Goal: Task Accomplishment & Management: Complete application form

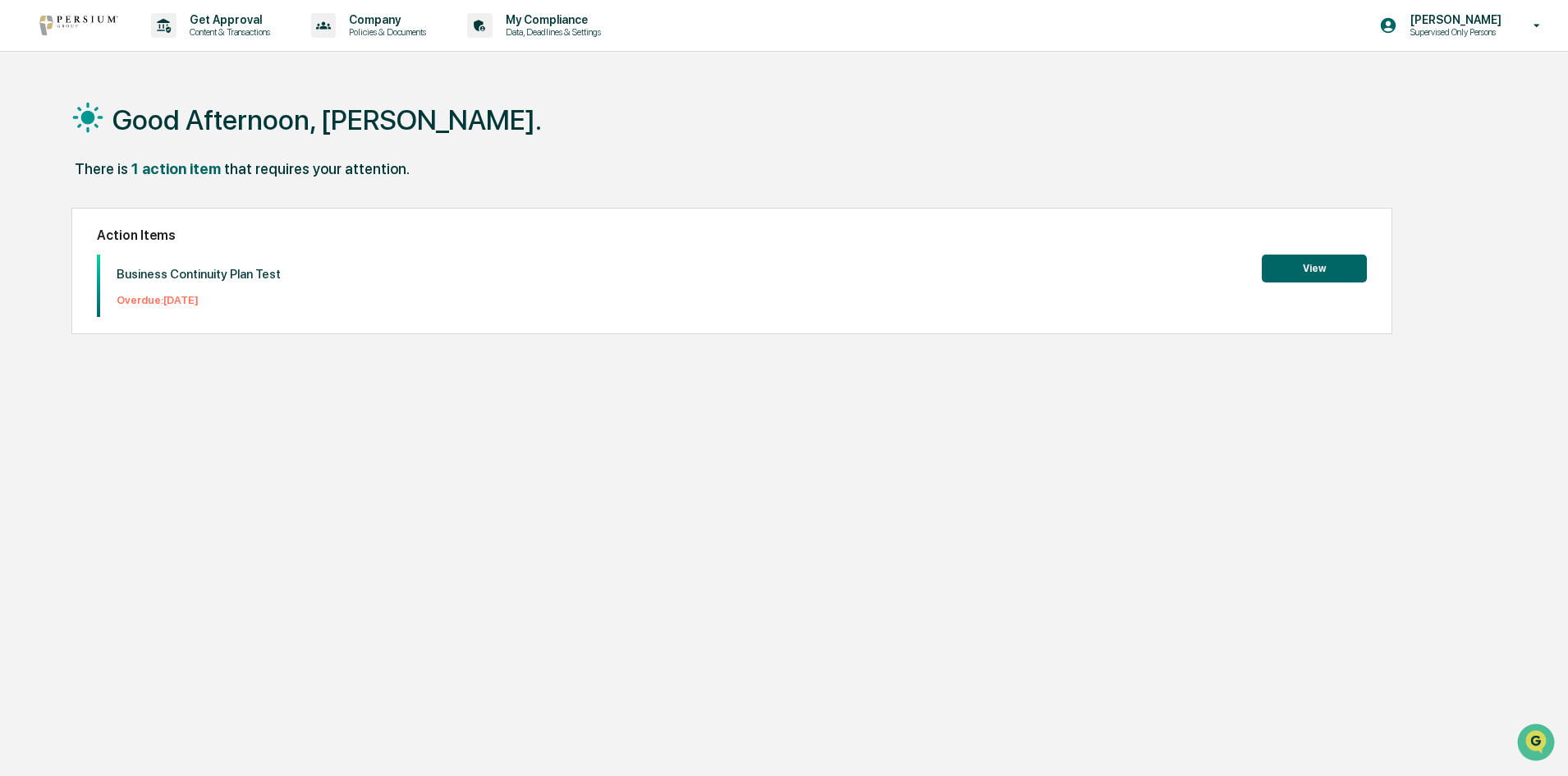
click at [1322, 269] on button "View" at bounding box center [1314, 268] width 105 height 28
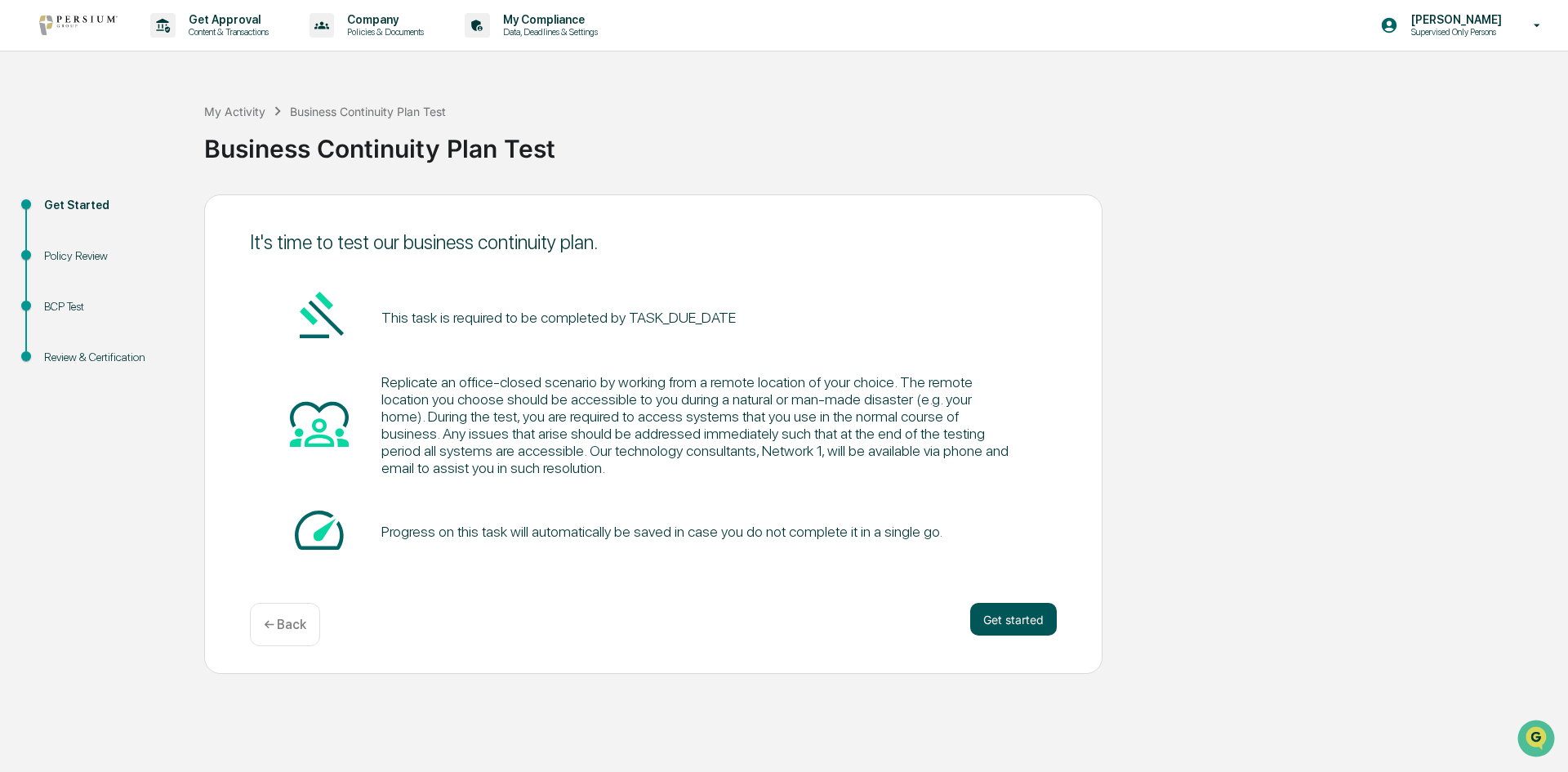
click at [1014, 613] on button "Get started" at bounding box center [1013, 619] width 87 height 33
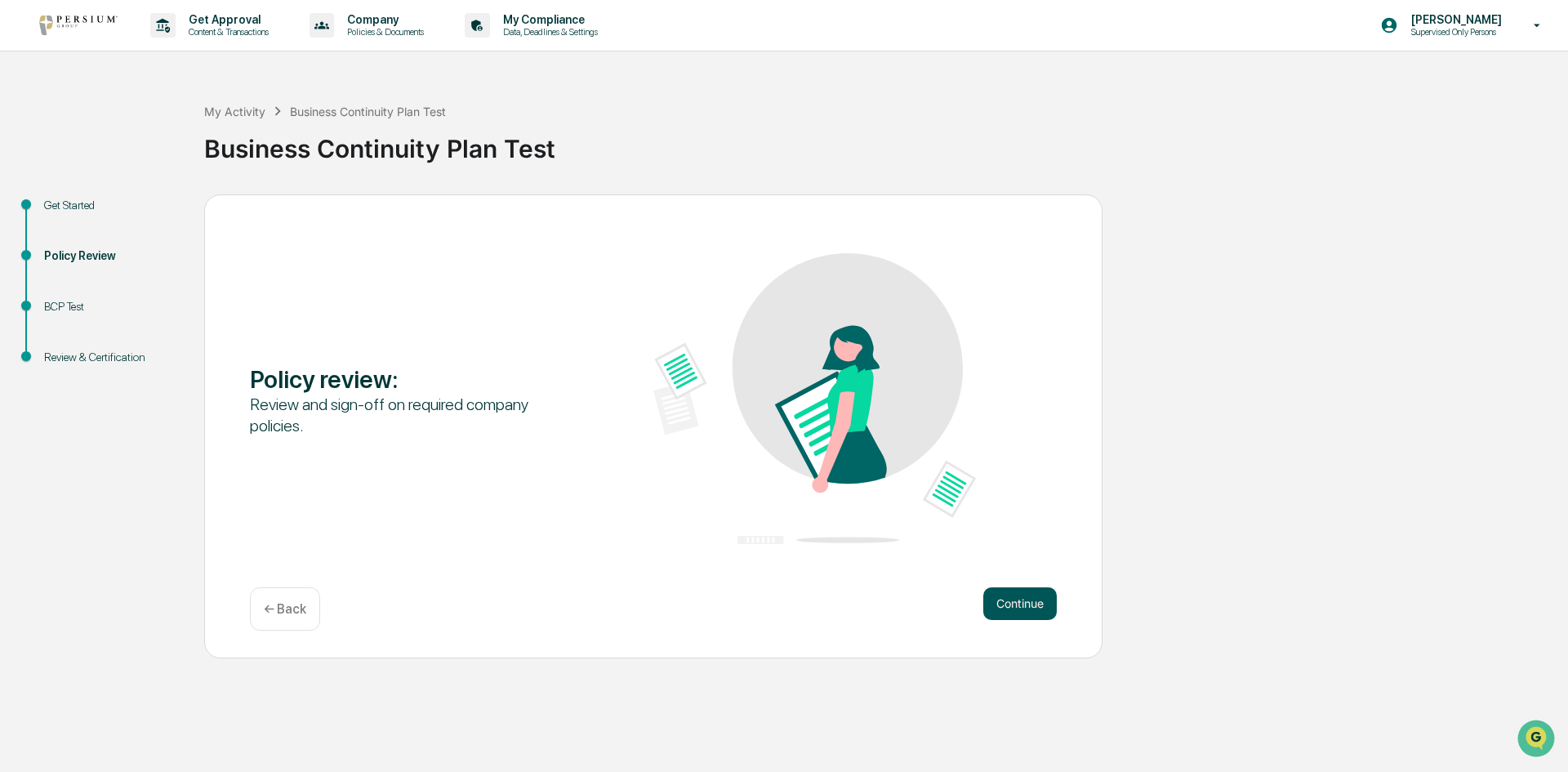
click at [1014, 605] on button "Continue" at bounding box center [1020, 604] width 73 height 33
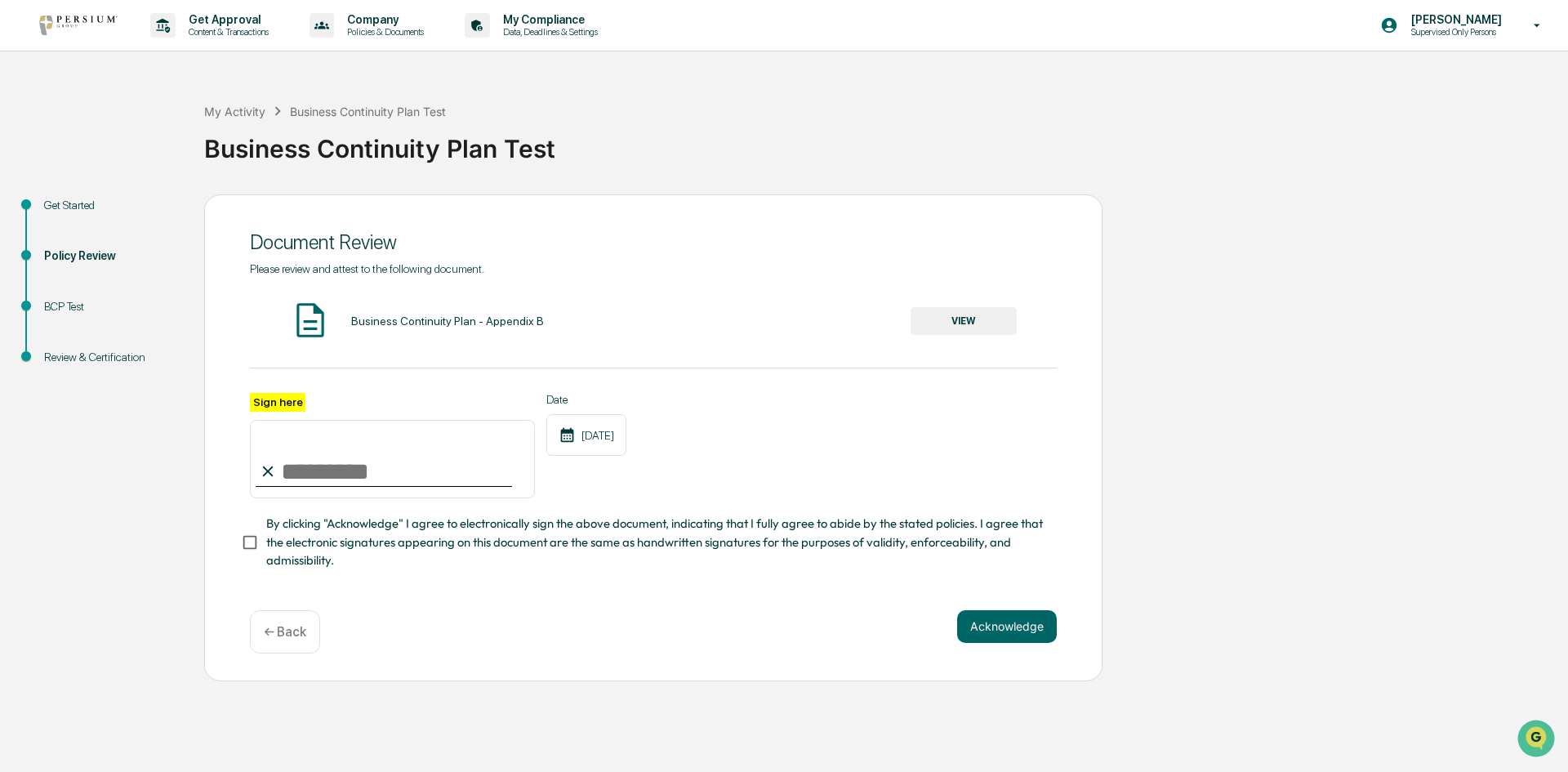
click at [301, 479] on input "Sign here" at bounding box center [392, 459] width 285 height 79
type input "**********"
click at [984, 627] on button "Acknowledge" at bounding box center [1006, 627] width 100 height 33
click at [1029, 658] on button "Acknowledge" at bounding box center [1006, 646] width 100 height 33
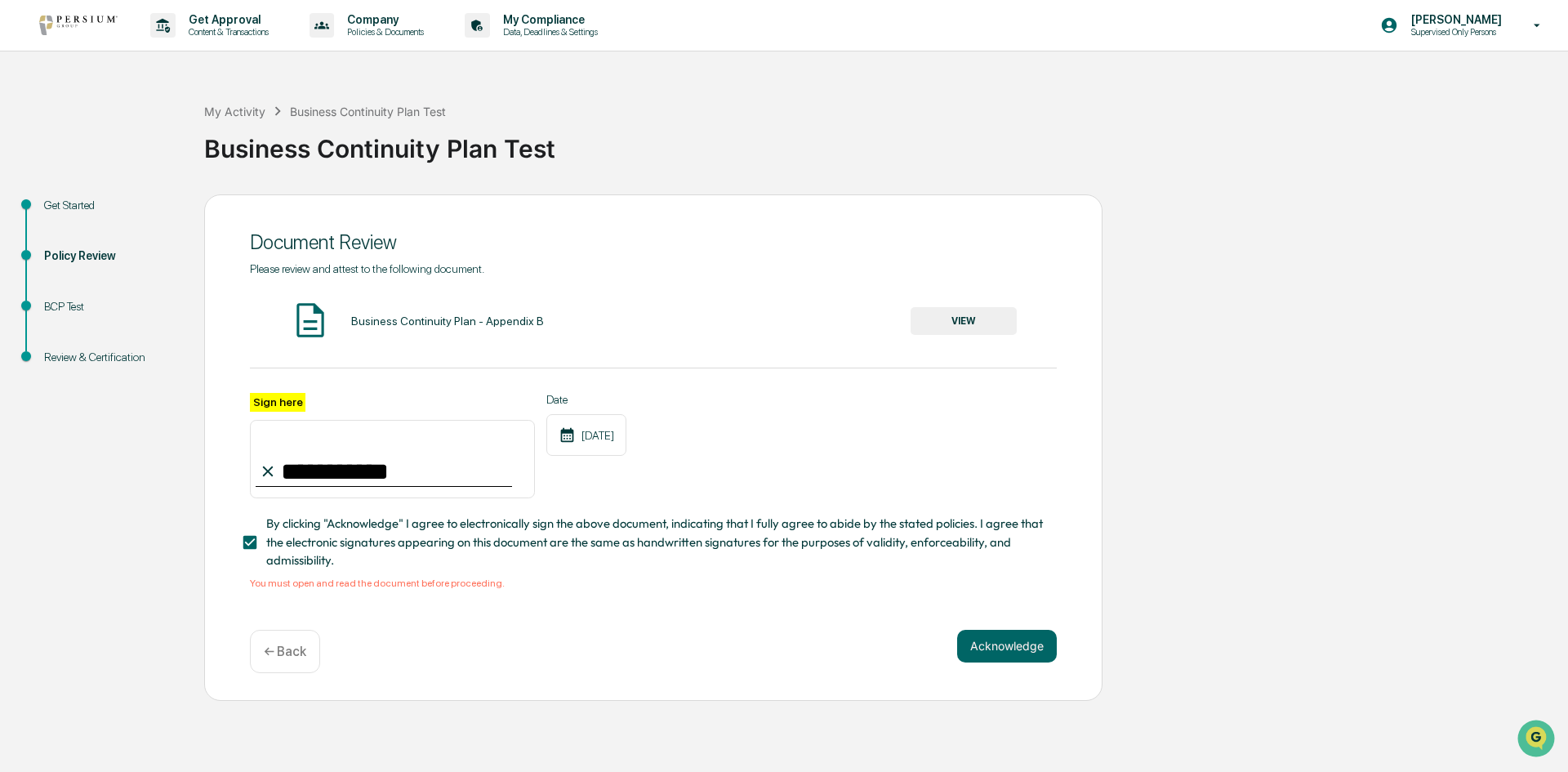
click at [962, 499] on div "**********" at bounding box center [653, 445] width 807 height 106
click at [967, 308] on button "VIEW" at bounding box center [963, 321] width 106 height 27
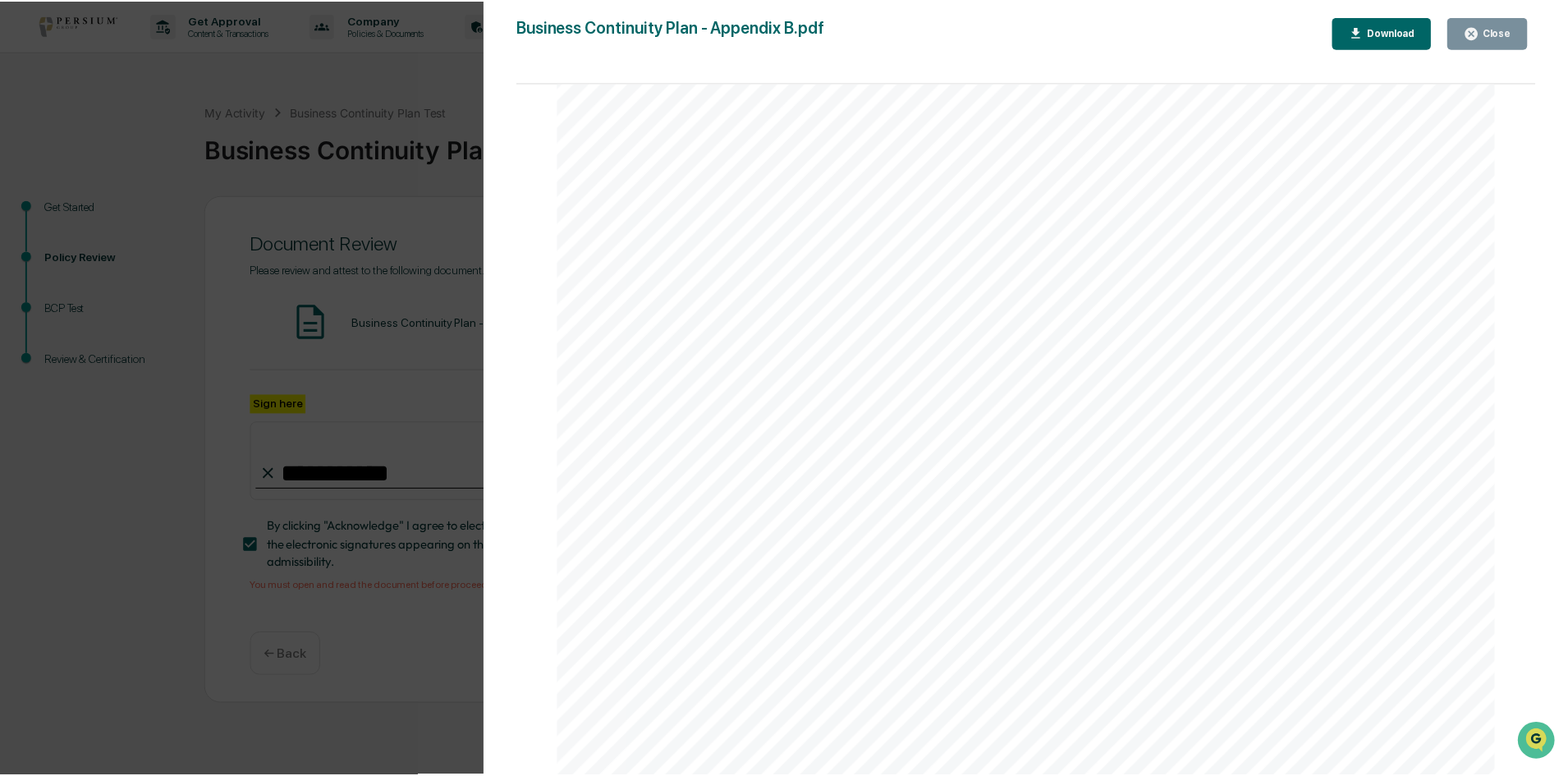
scroll to position [3110, 0]
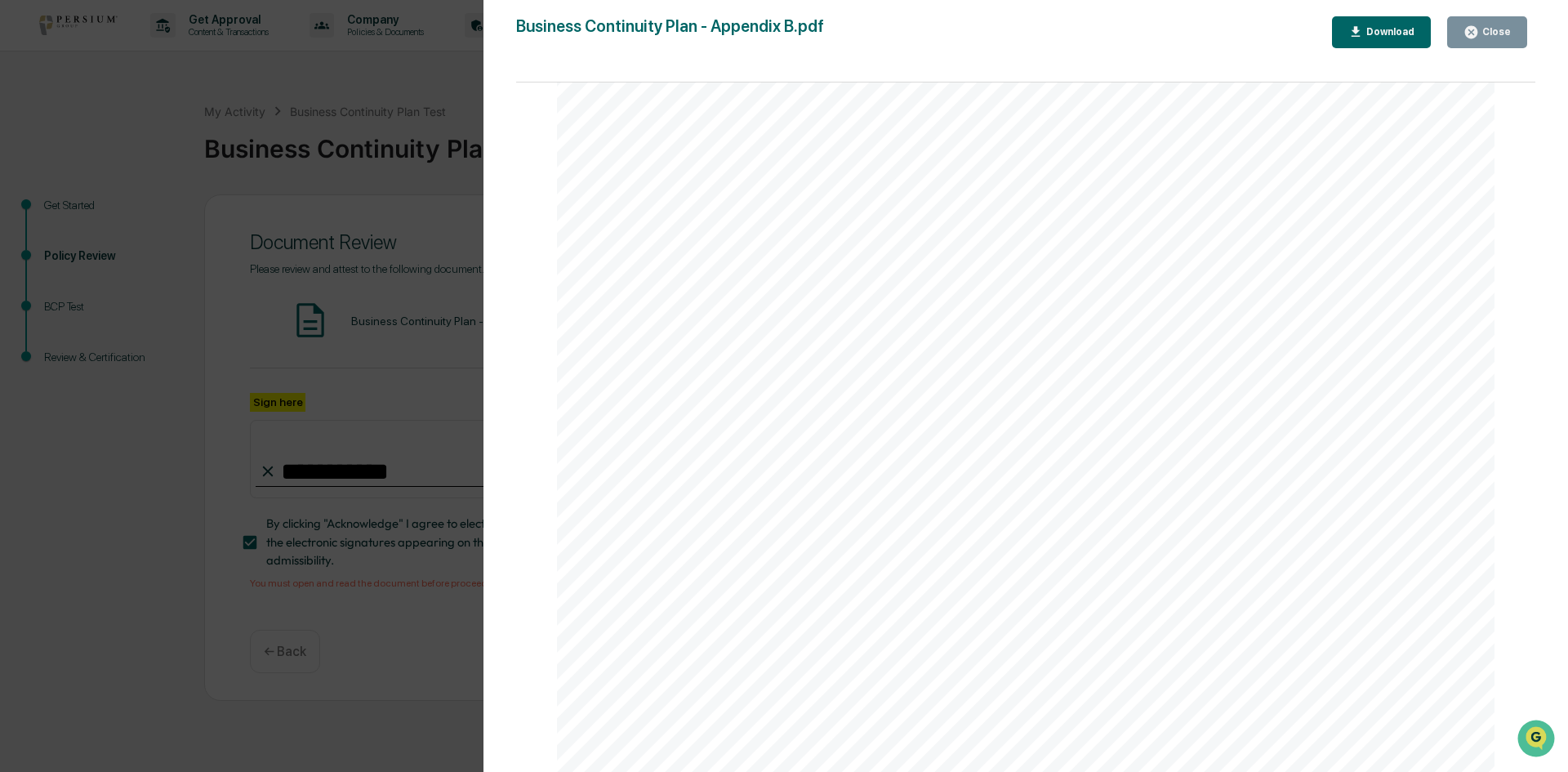
click at [1472, 27] on icon "button" at bounding box center [1470, 32] width 12 height 12
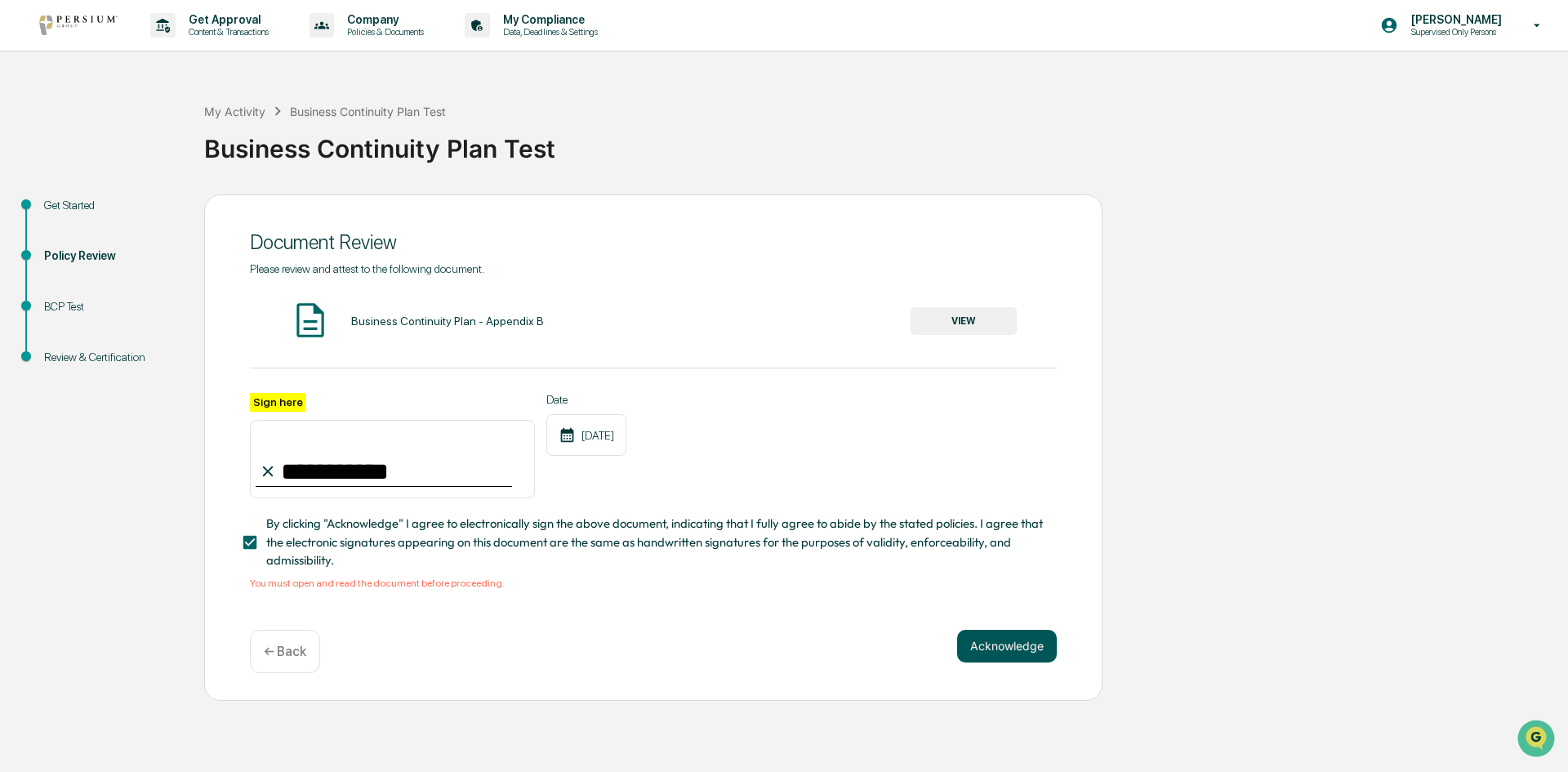
click at [1031, 650] on button "Acknowledge" at bounding box center [1006, 646] width 100 height 33
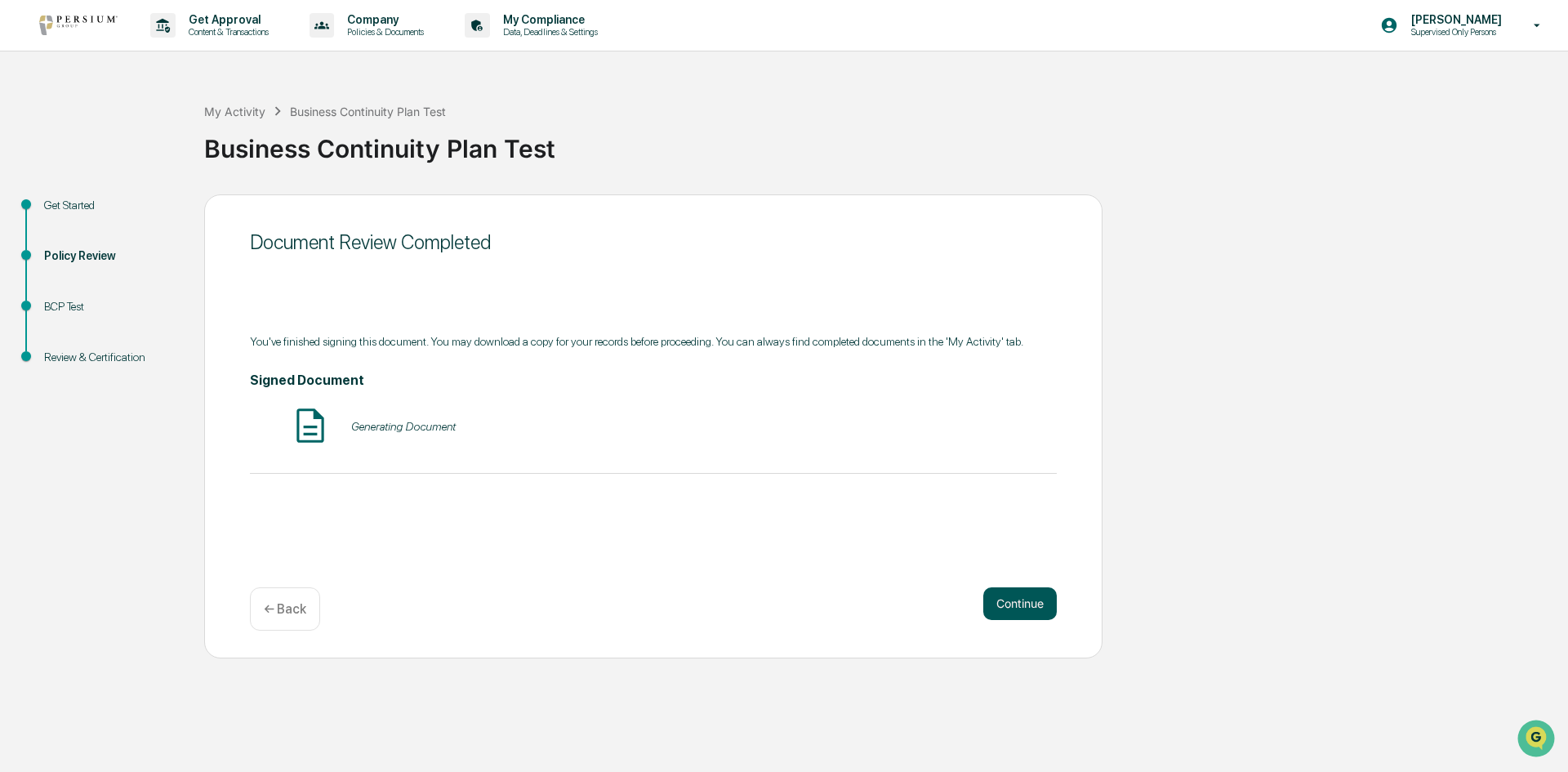
click at [1026, 605] on button "Continue" at bounding box center [1020, 604] width 73 height 33
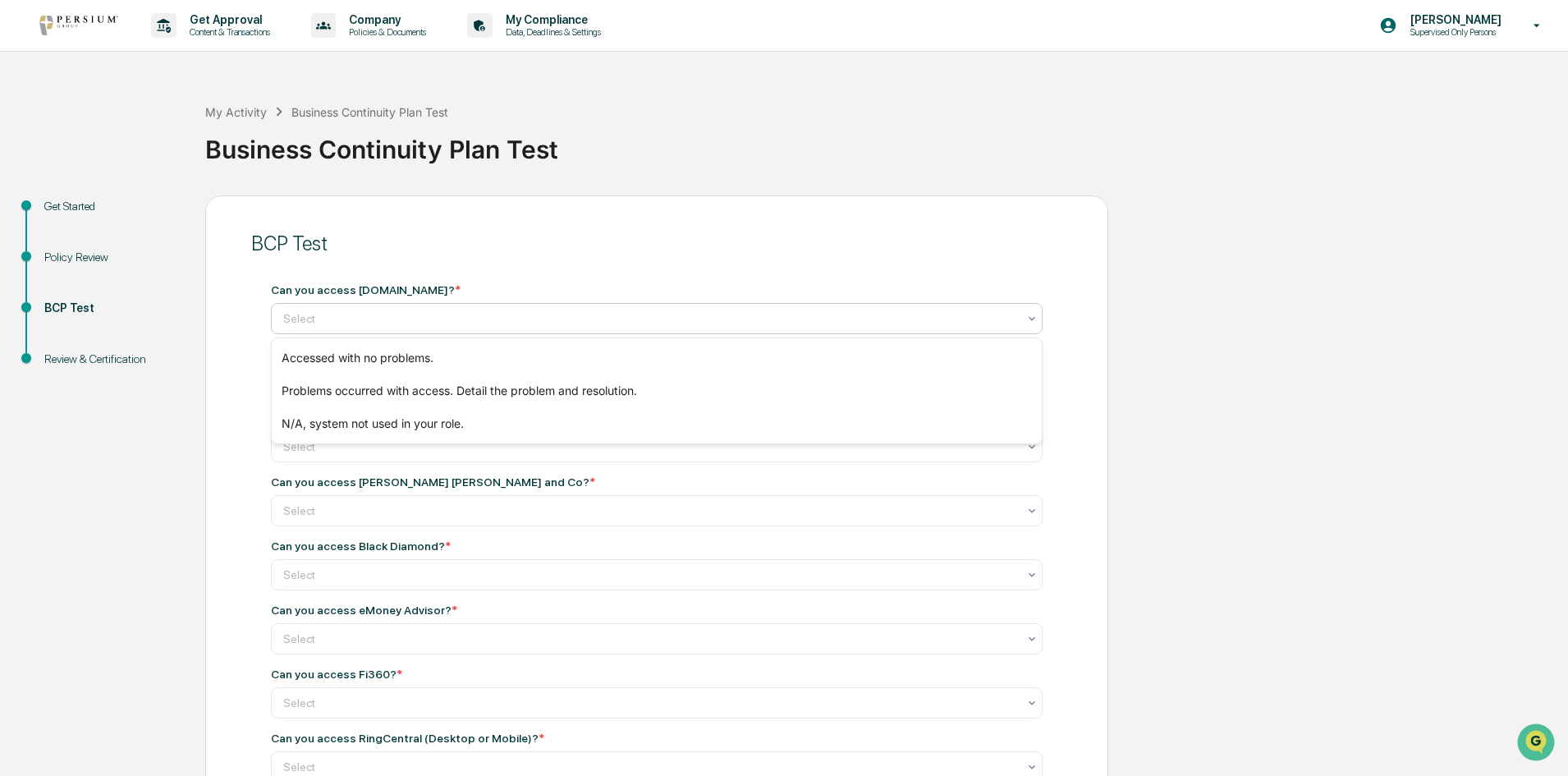
click at [378, 332] on div "Select" at bounding box center [657, 318] width 772 height 31
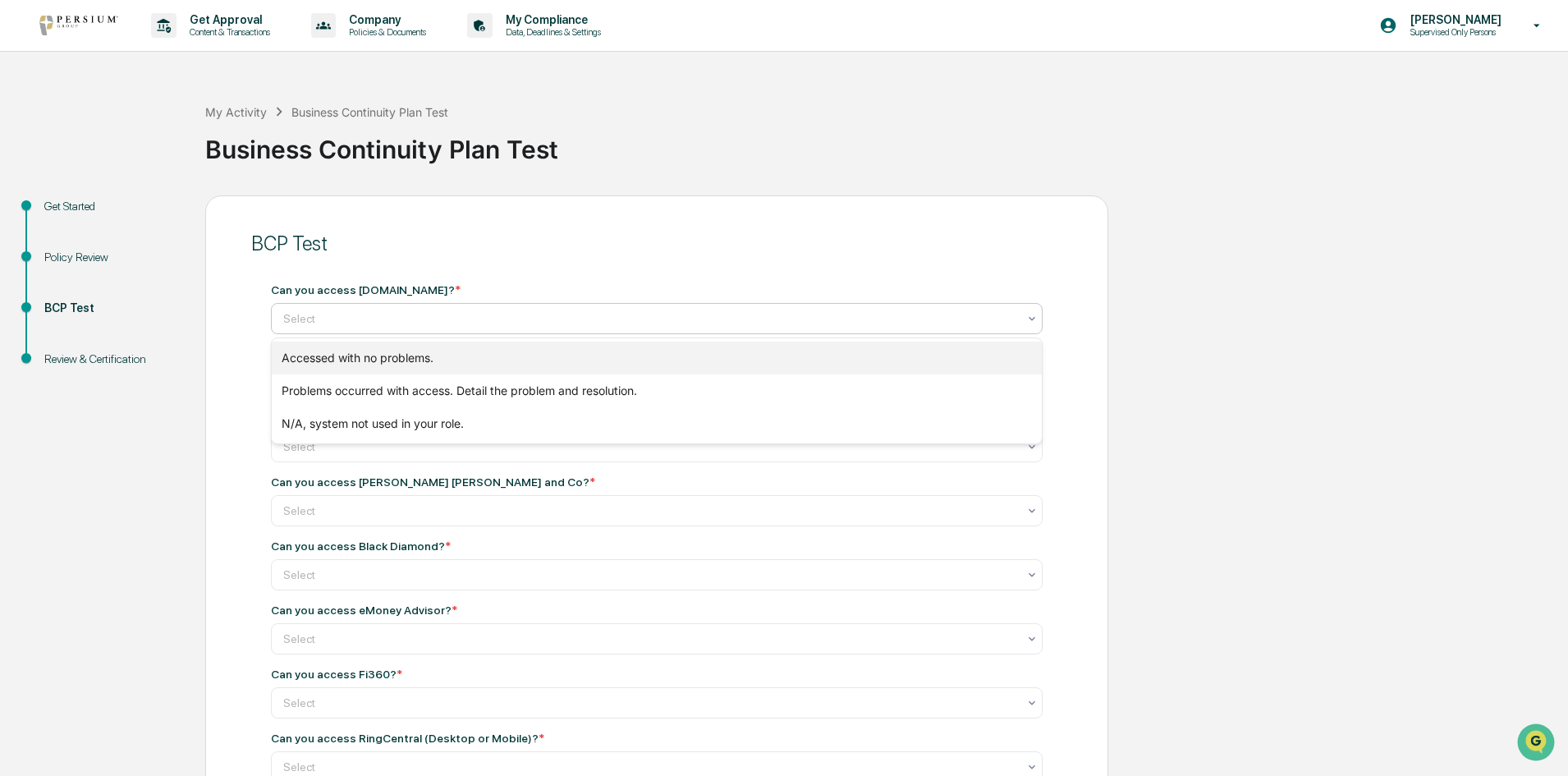
click at [371, 356] on div "Accessed with no problems." at bounding box center [656, 358] width 770 height 33
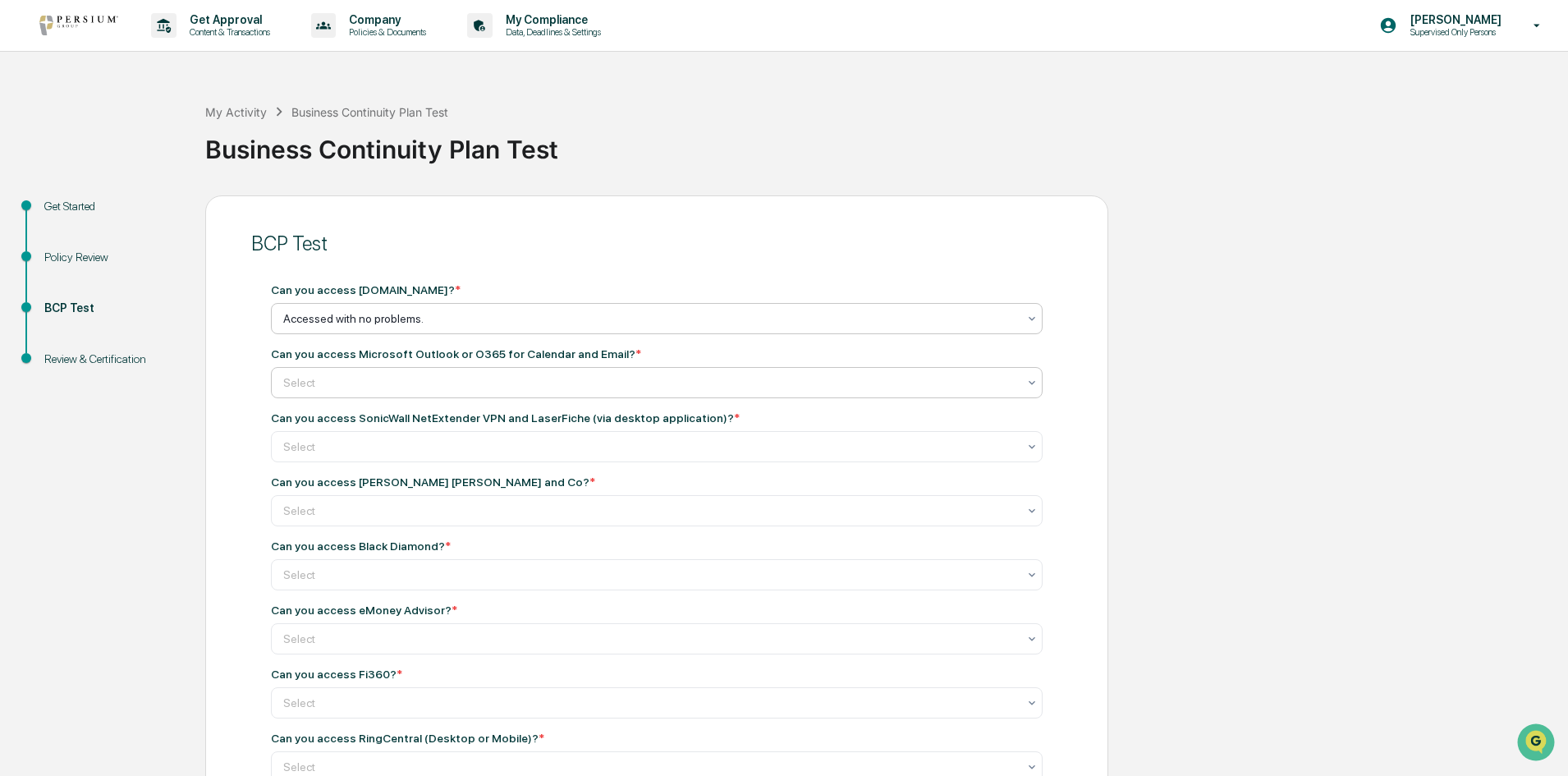
click at [369, 379] on div at bounding box center [650, 382] width 734 height 17
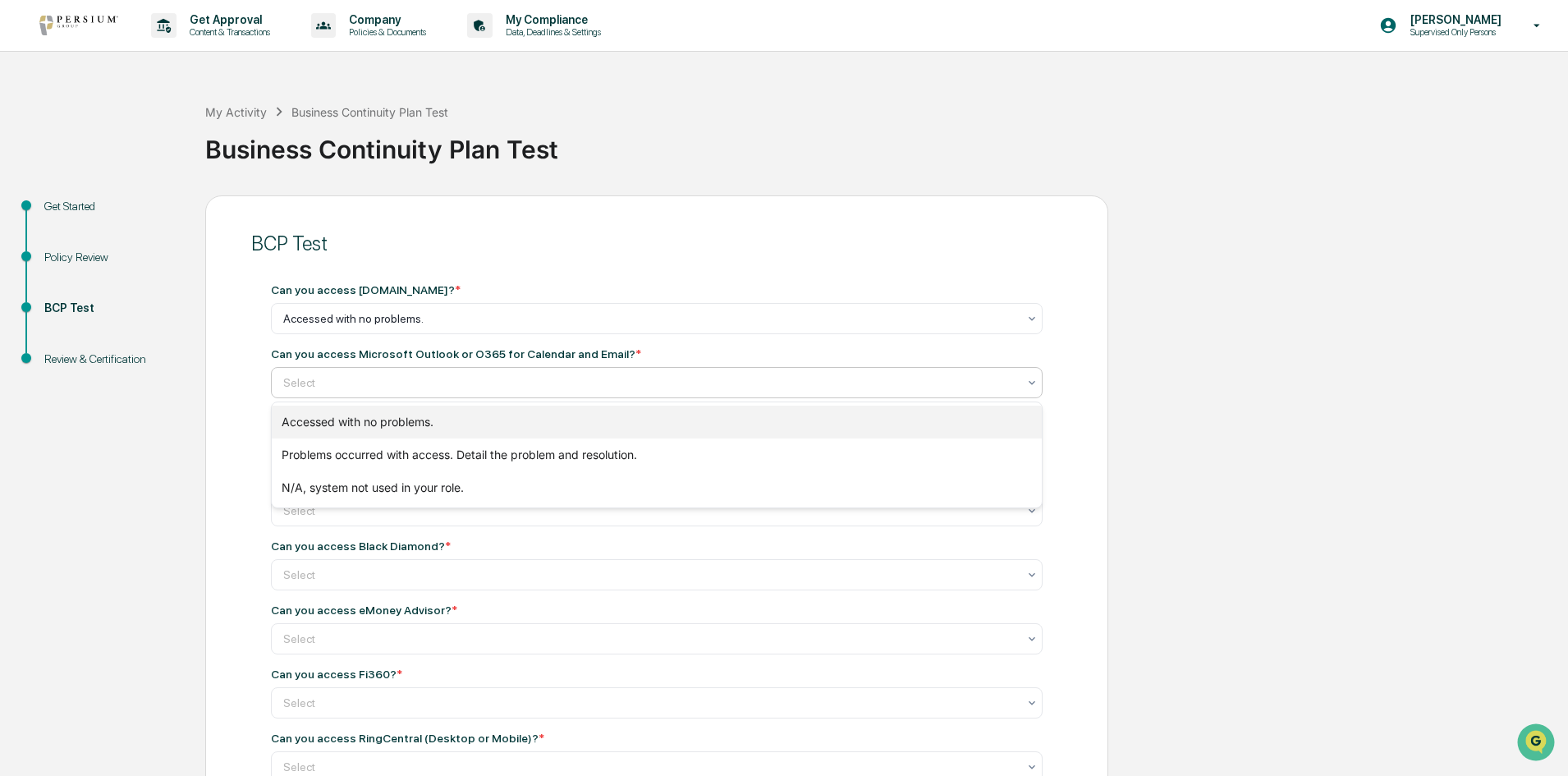
click at [357, 418] on div "Accessed with no problems." at bounding box center [656, 422] width 770 height 33
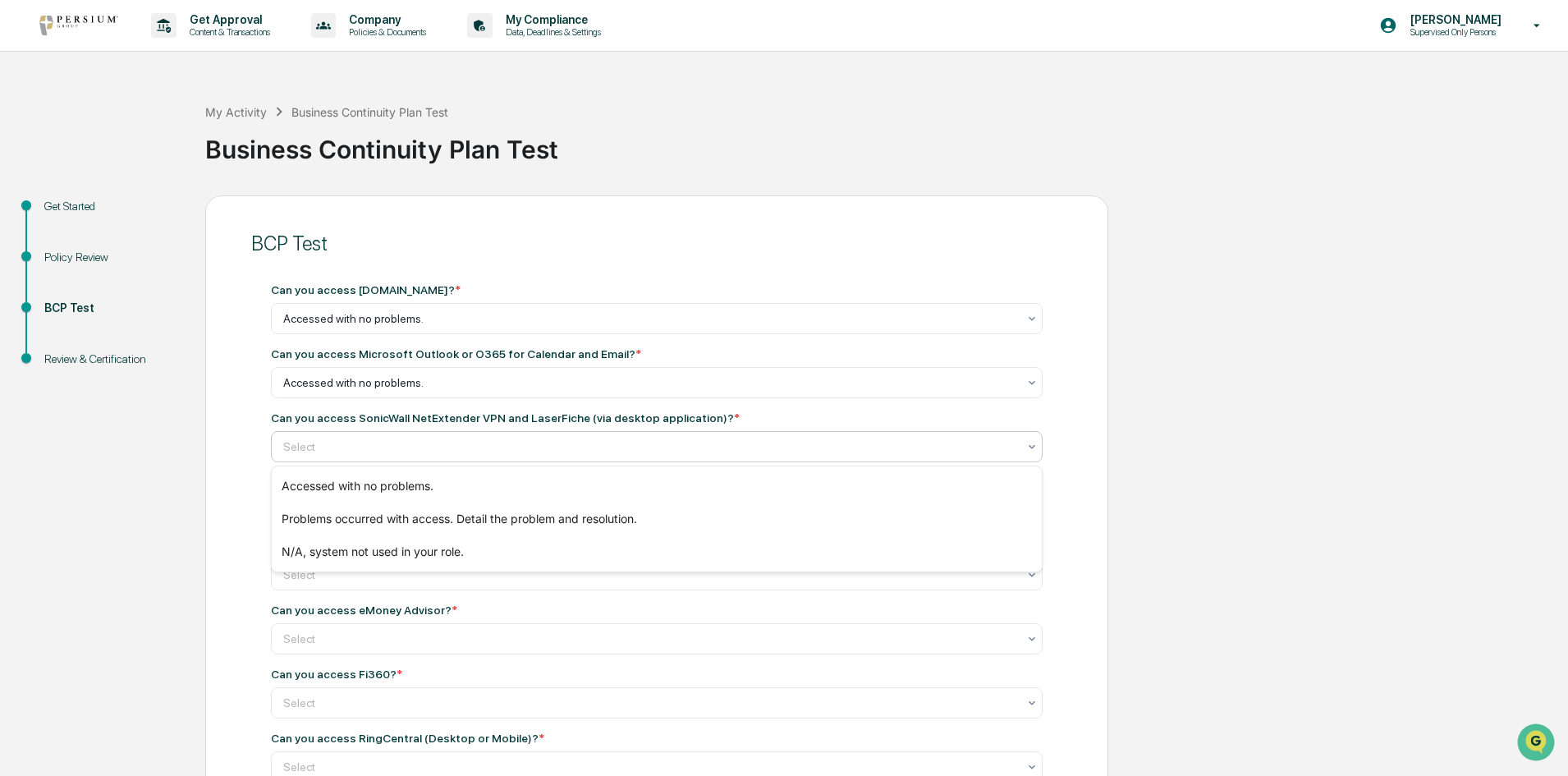
click at [352, 447] on div at bounding box center [650, 447] width 734 height 17
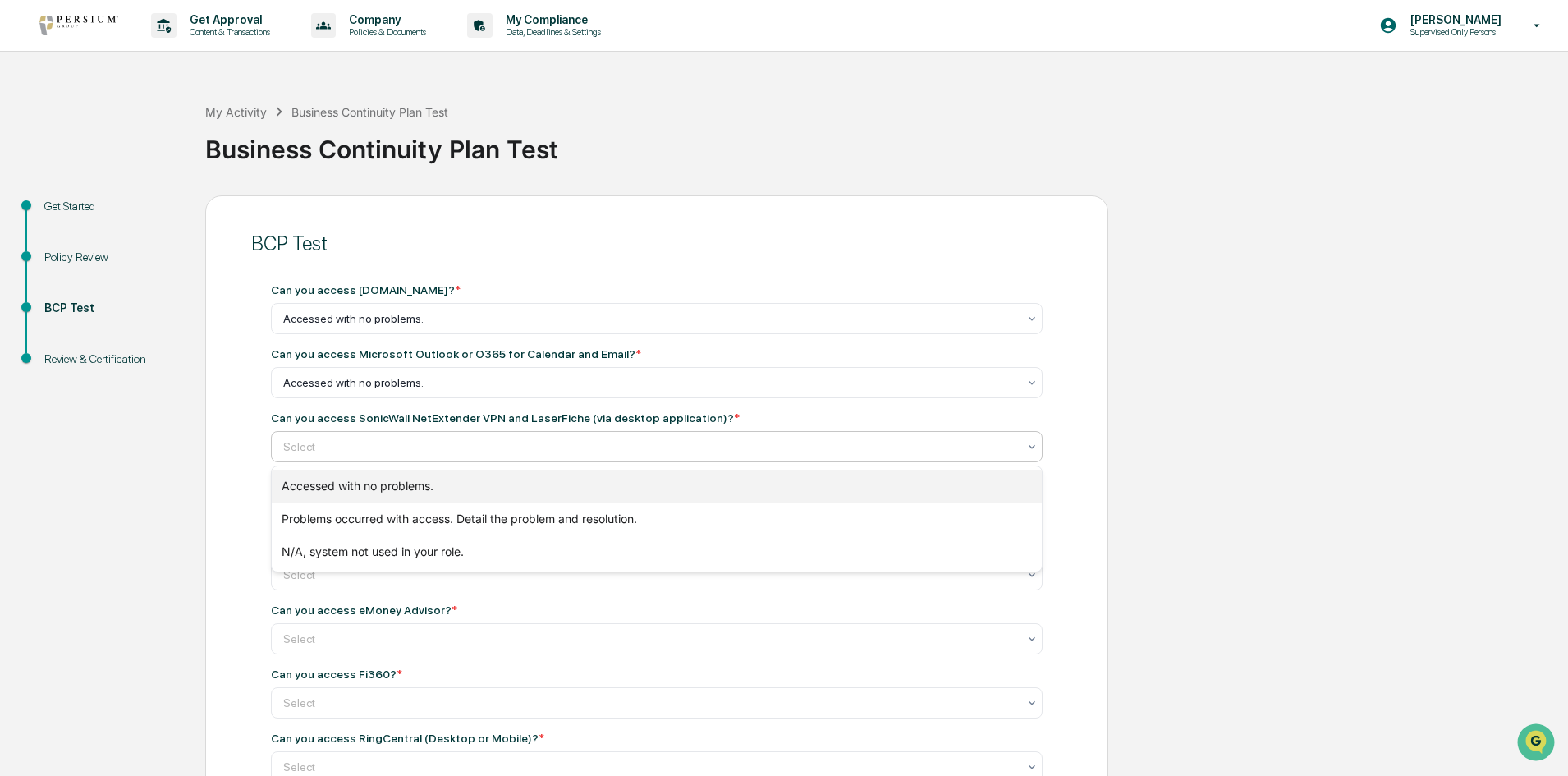
click at [347, 484] on div "Accessed with no problems." at bounding box center [656, 486] width 770 height 33
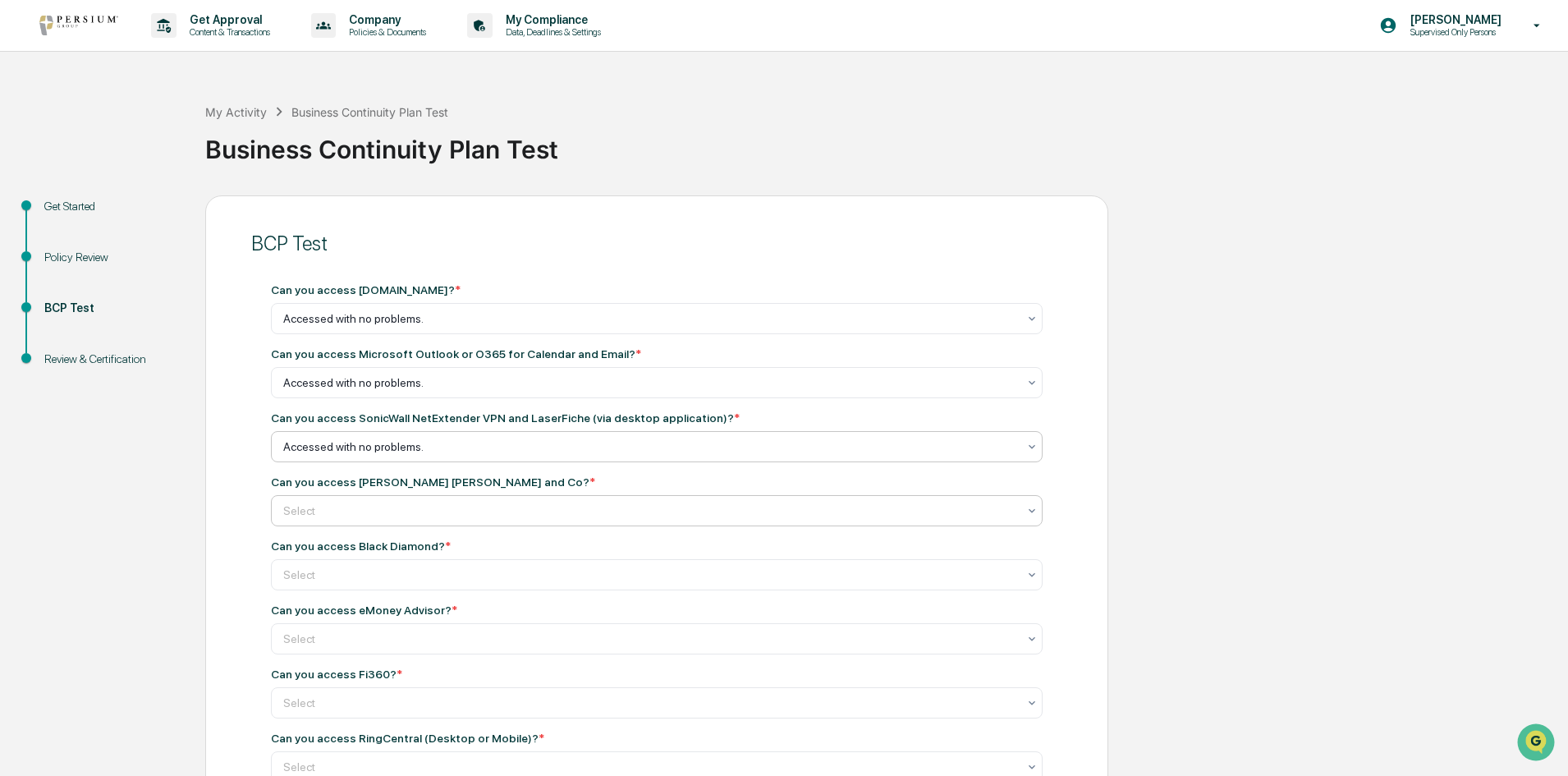
click at [347, 507] on div at bounding box center [650, 510] width 734 height 17
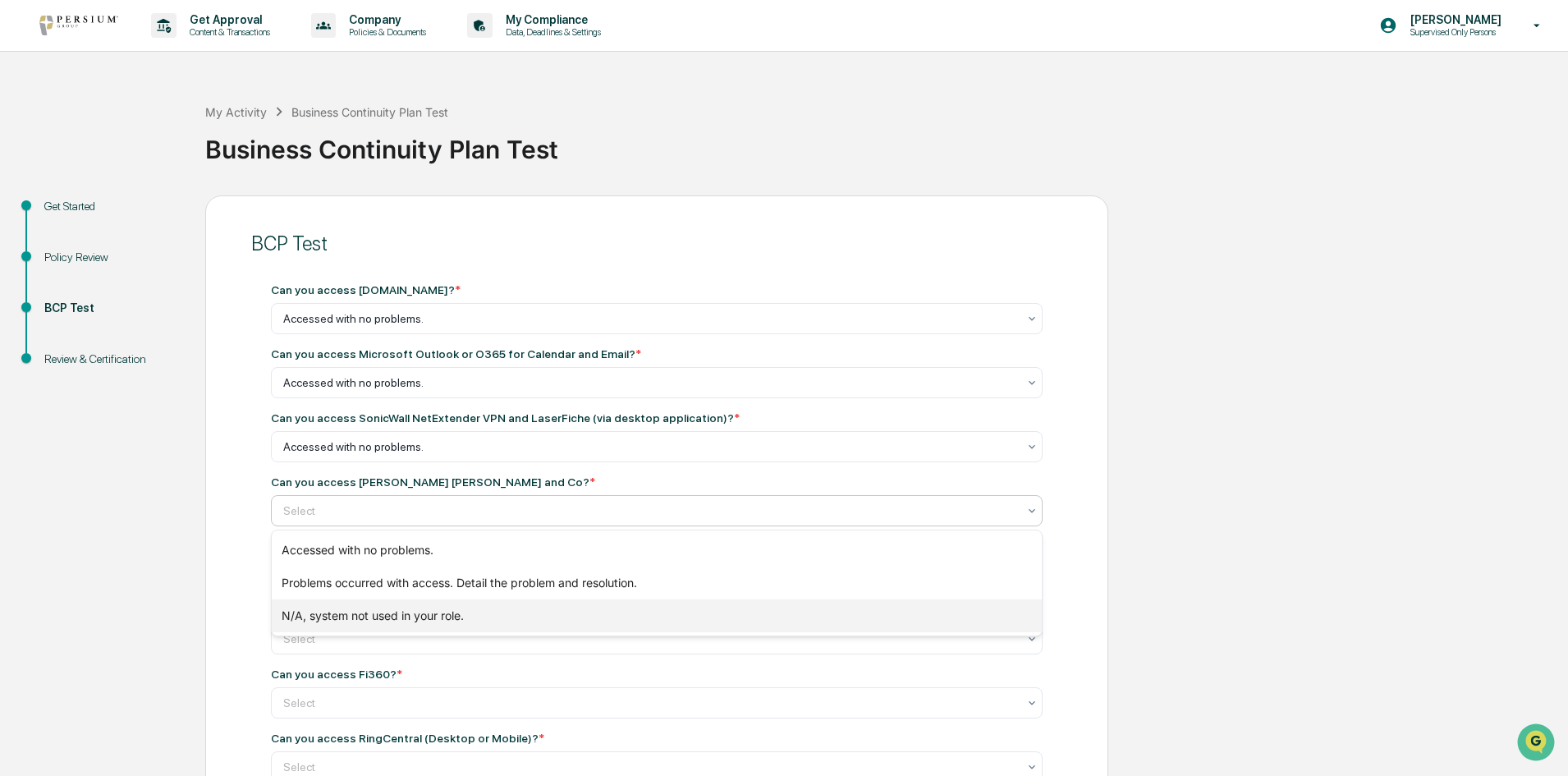
click at [326, 619] on div "N/A, system not used in your role." at bounding box center [656, 616] width 770 height 33
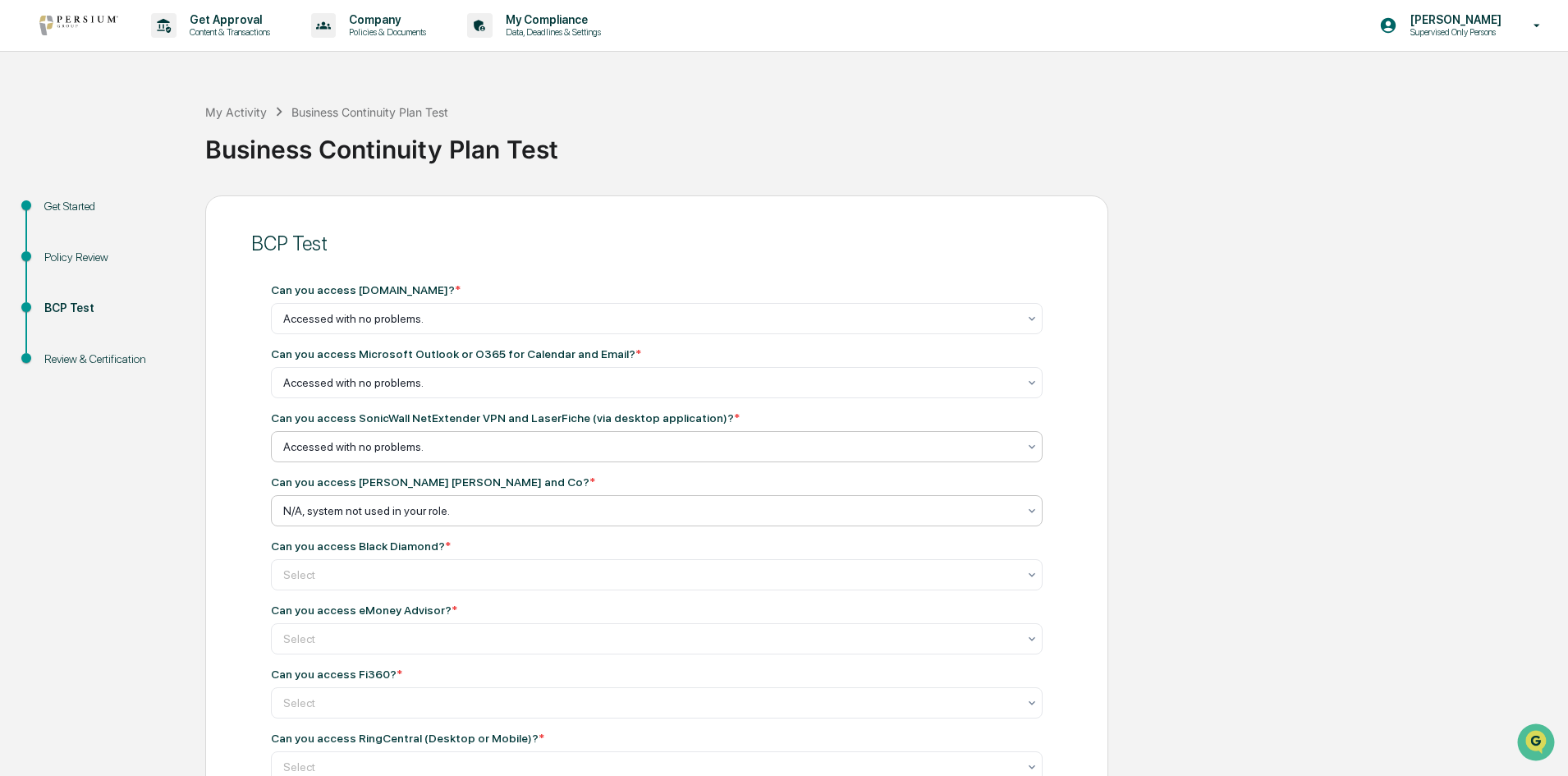
click at [494, 446] on div at bounding box center [650, 447] width 734 height 17
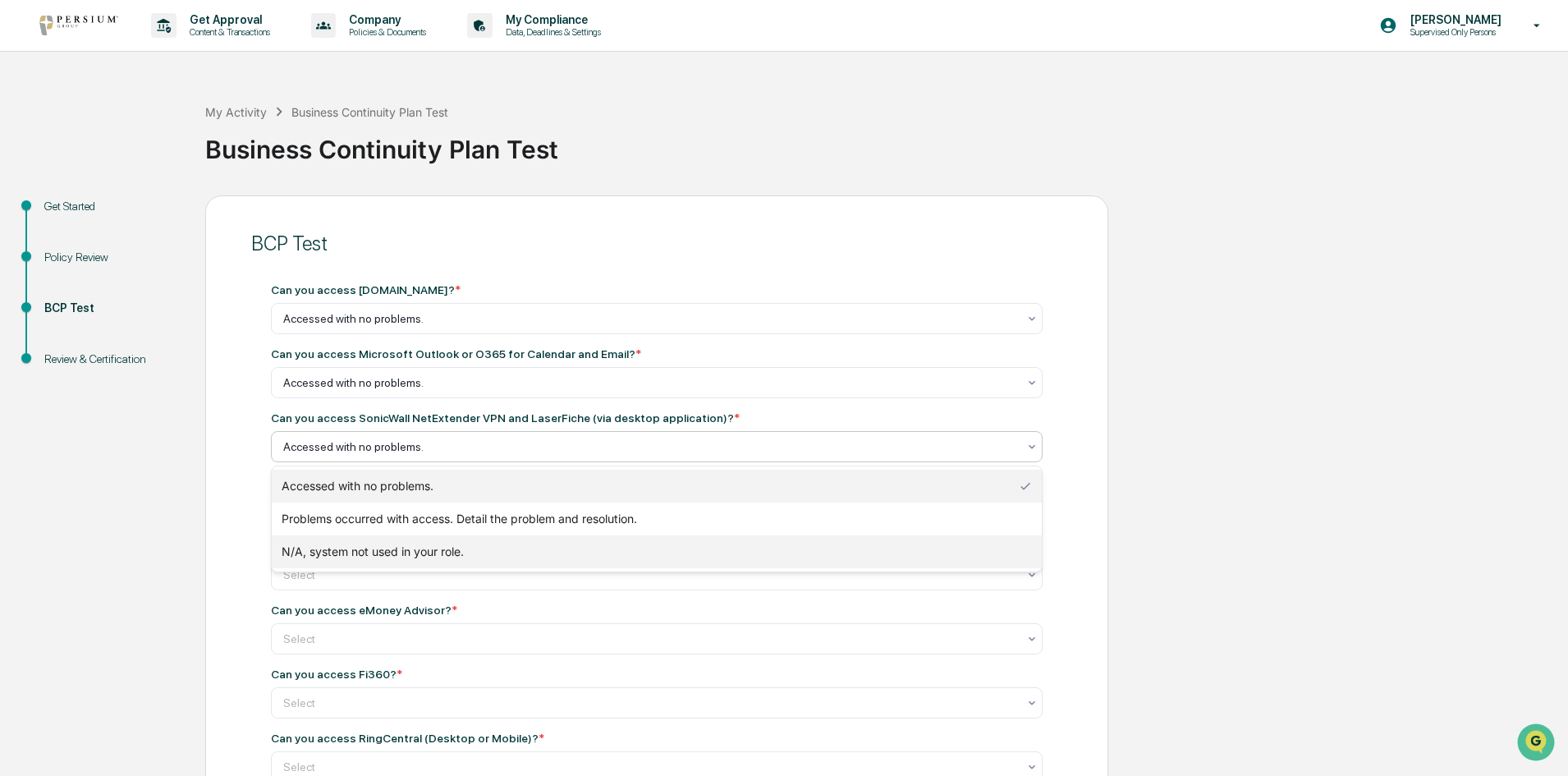
click at [449, 549] on div "N/A, system not used in your role." at bounding box center [656, 552] width 770 height 33
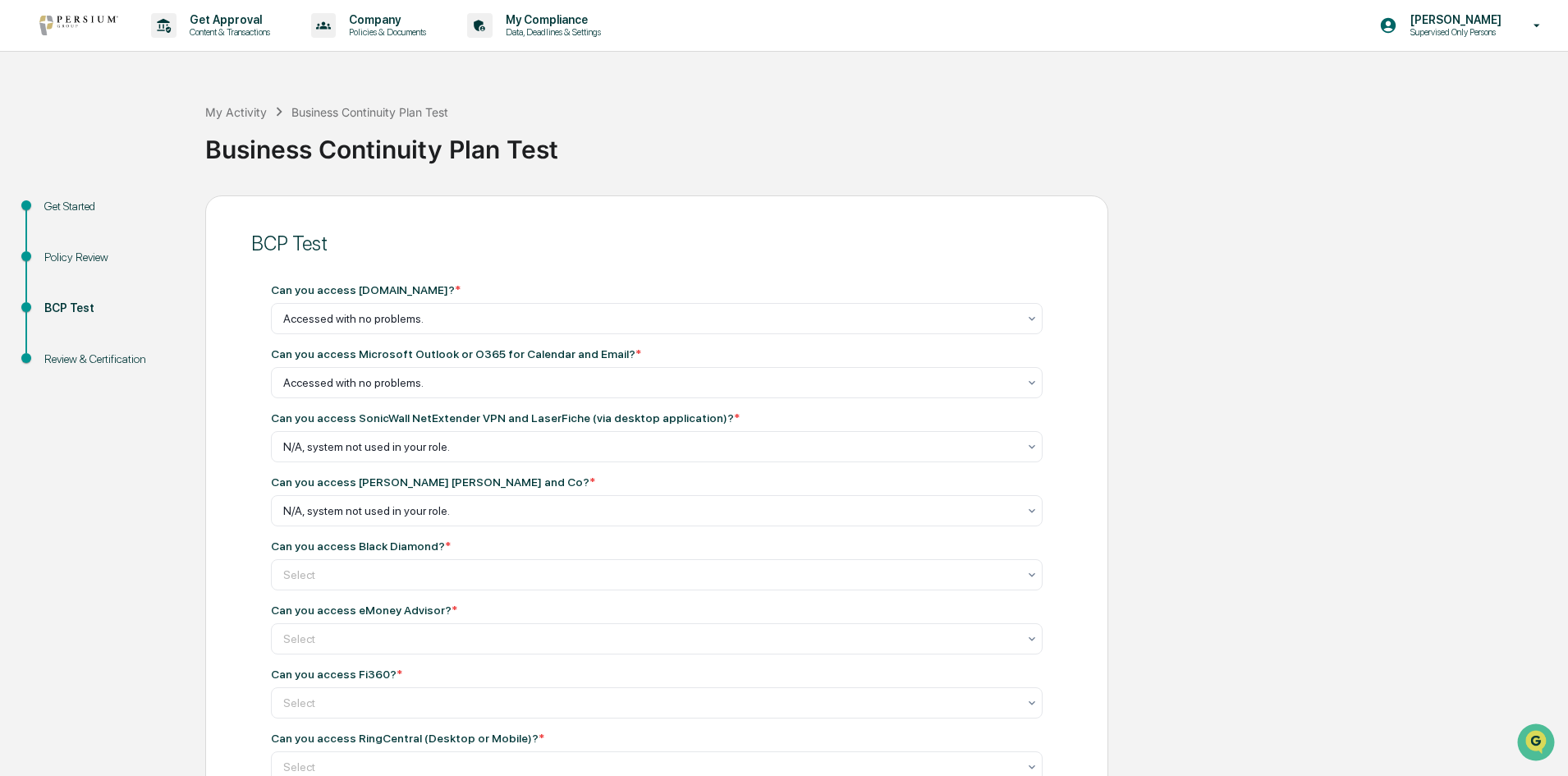
click at [176, 505] on div "Get Started Policy Review BCP Test Review & Certification BCP Test Can you acce…" at bounding box center [784, 736] width 1551 height 1083
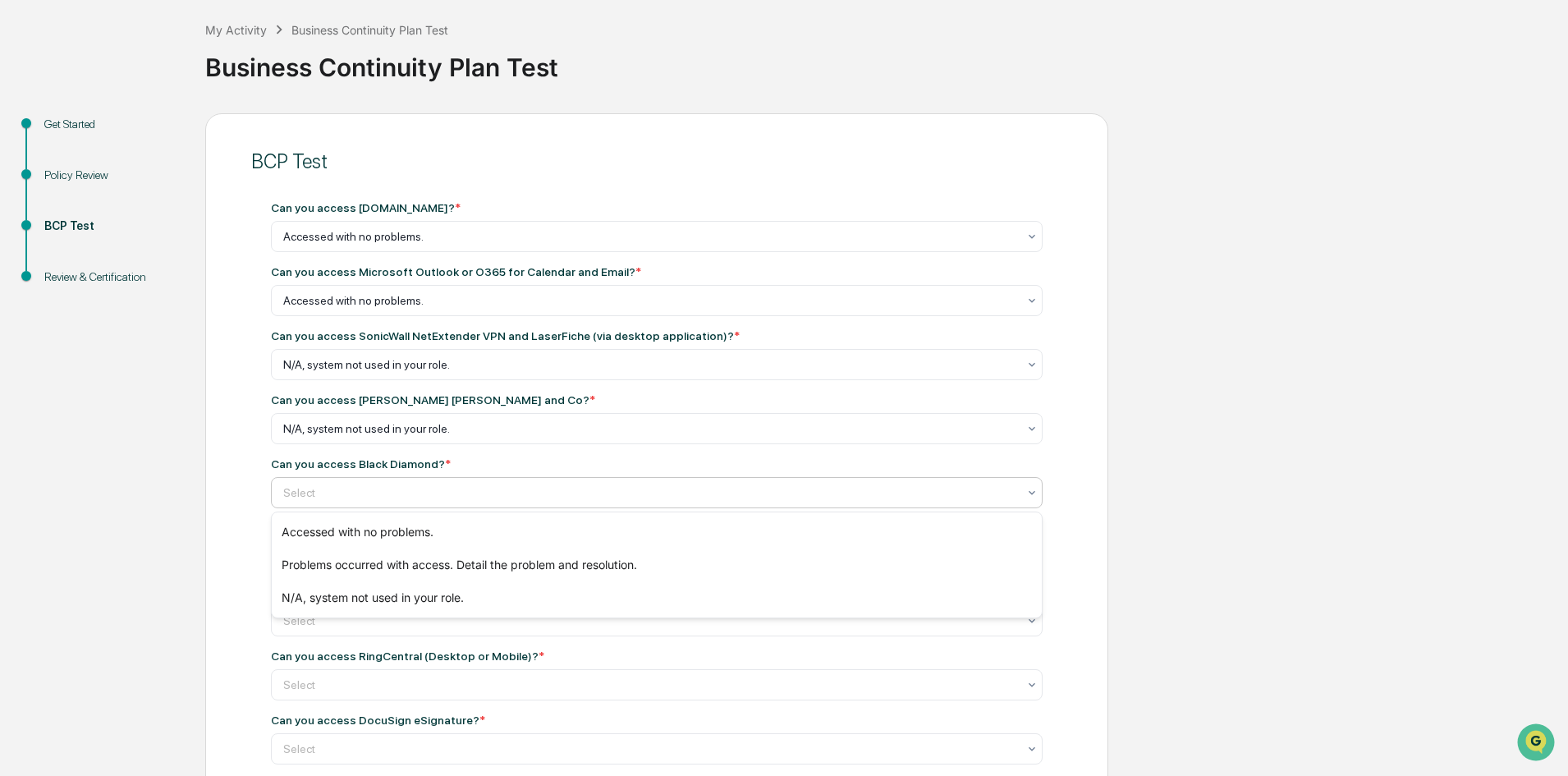
click at [340, 489] on div at bounding box center [650, 493] width 734 height 17
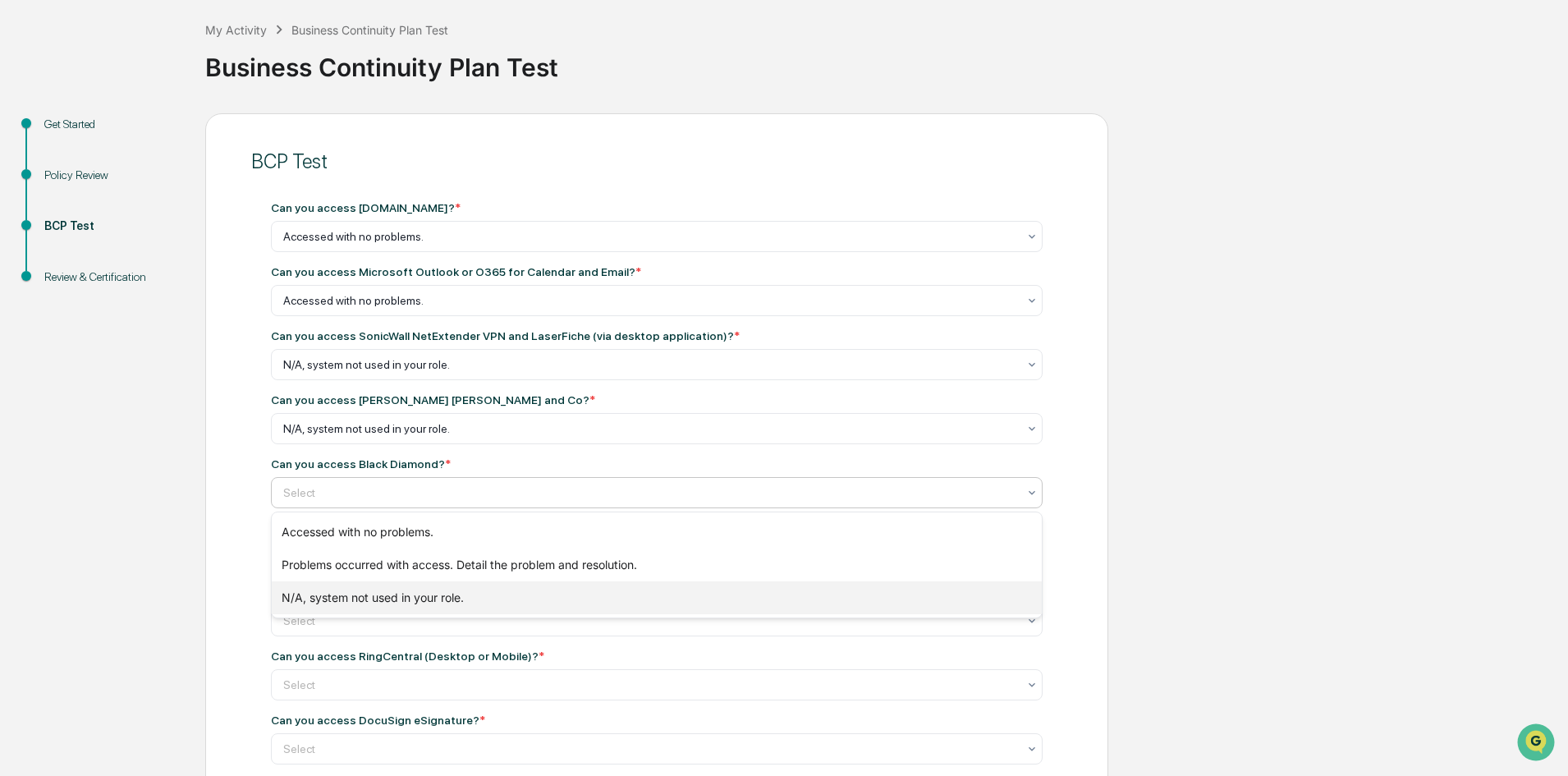
click at [367, 599] on div "N/A, system not used in your role." at bounding box center [656, 598] width 770 height 33
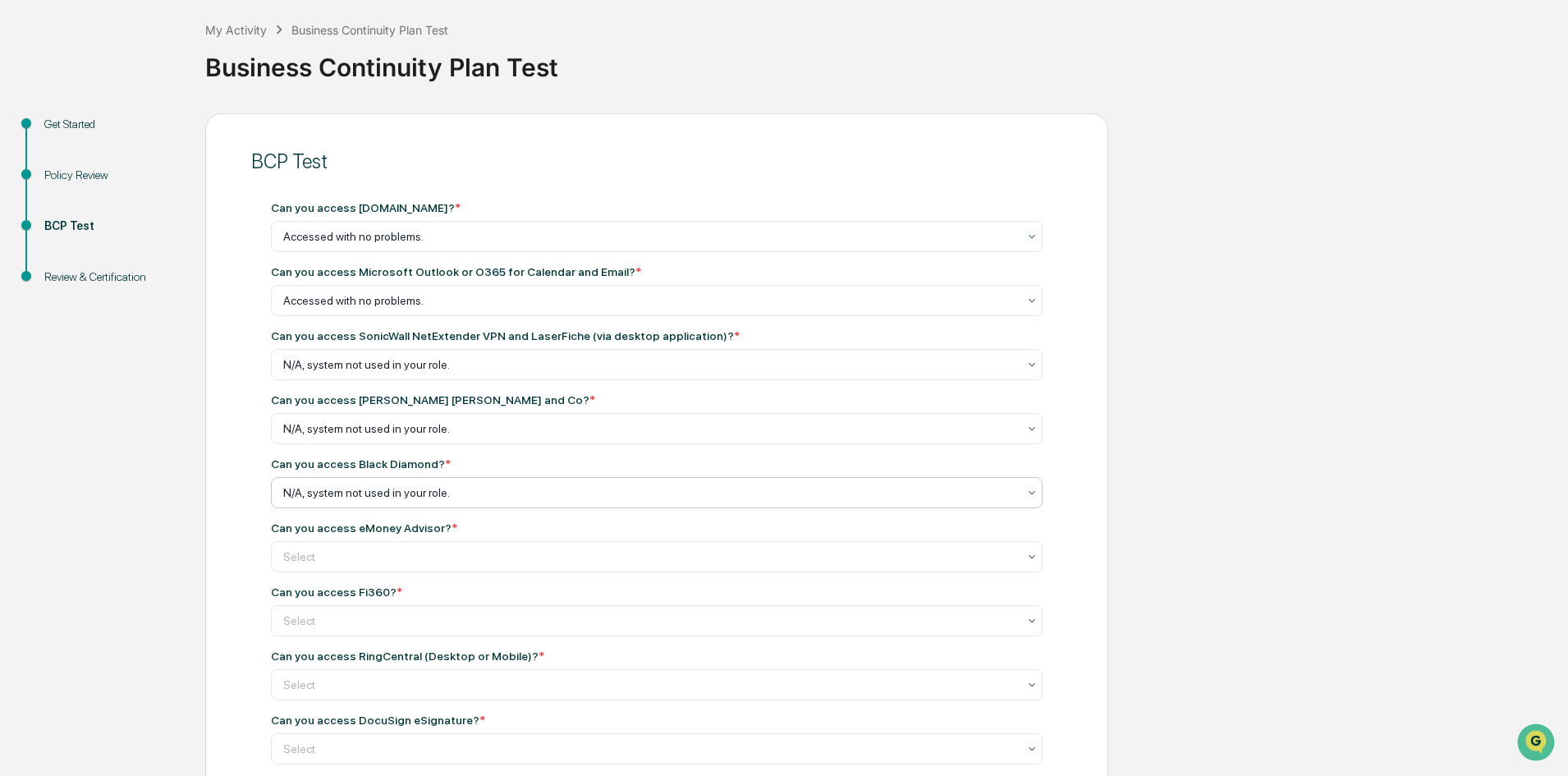
scroll to position [165, 0]
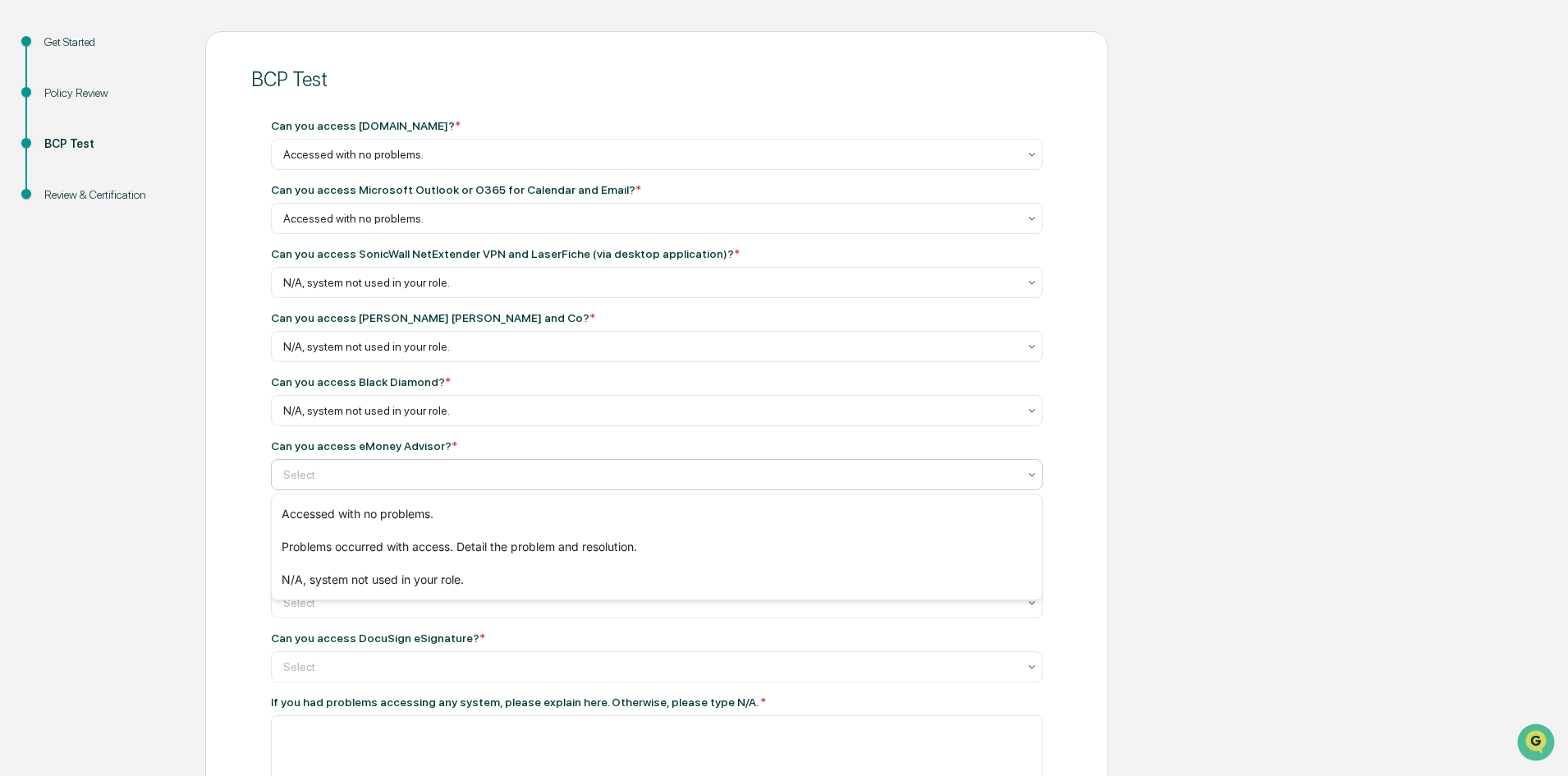
click at [345, 466] on div at bounding box center [650, 474] width 734 height 17
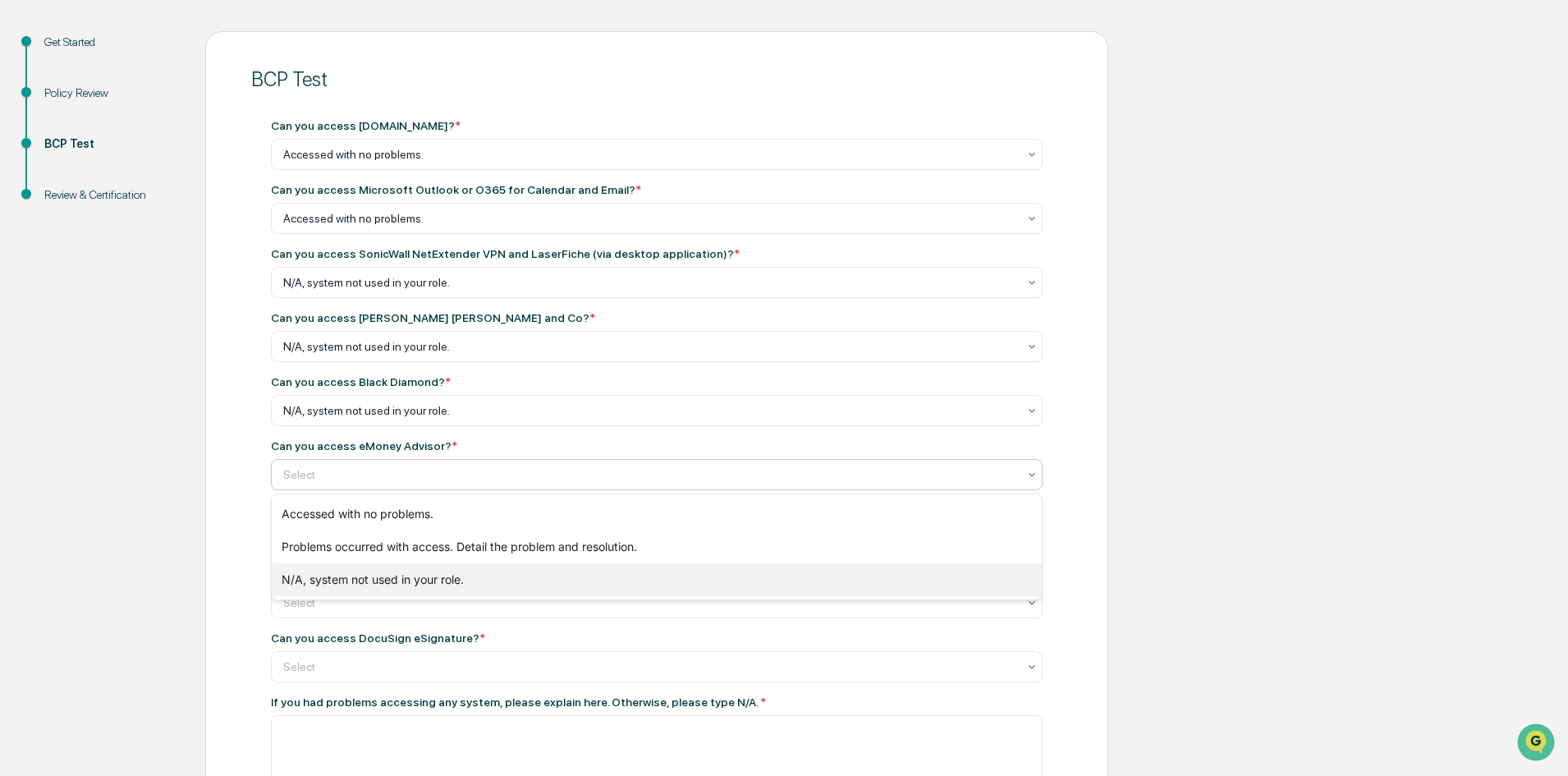
drag, startPoint x: 342, startPoint y: 573, endPoint x: 184, endPoint y: 529, distance: 164.0
click at [341, 573] on div "N/A, system not used in your role." at bounding box center [656, 579] width 770 height 33
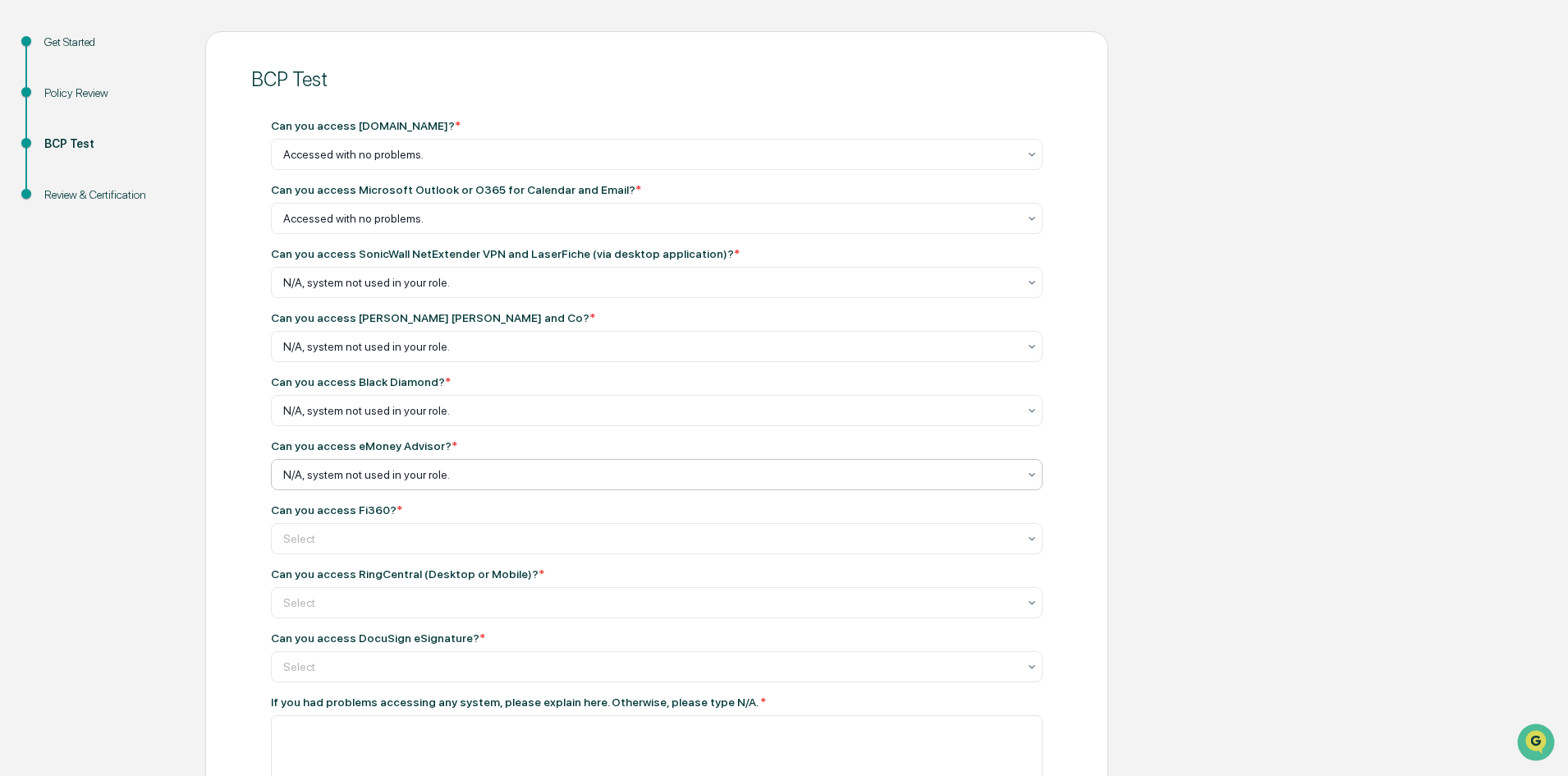
click at [162, 517] on div "Get Started Policy Review BCP Test Review & Certification BCP Test Can you acce…" at bounding box center [784, 573] width 1551 height 1083
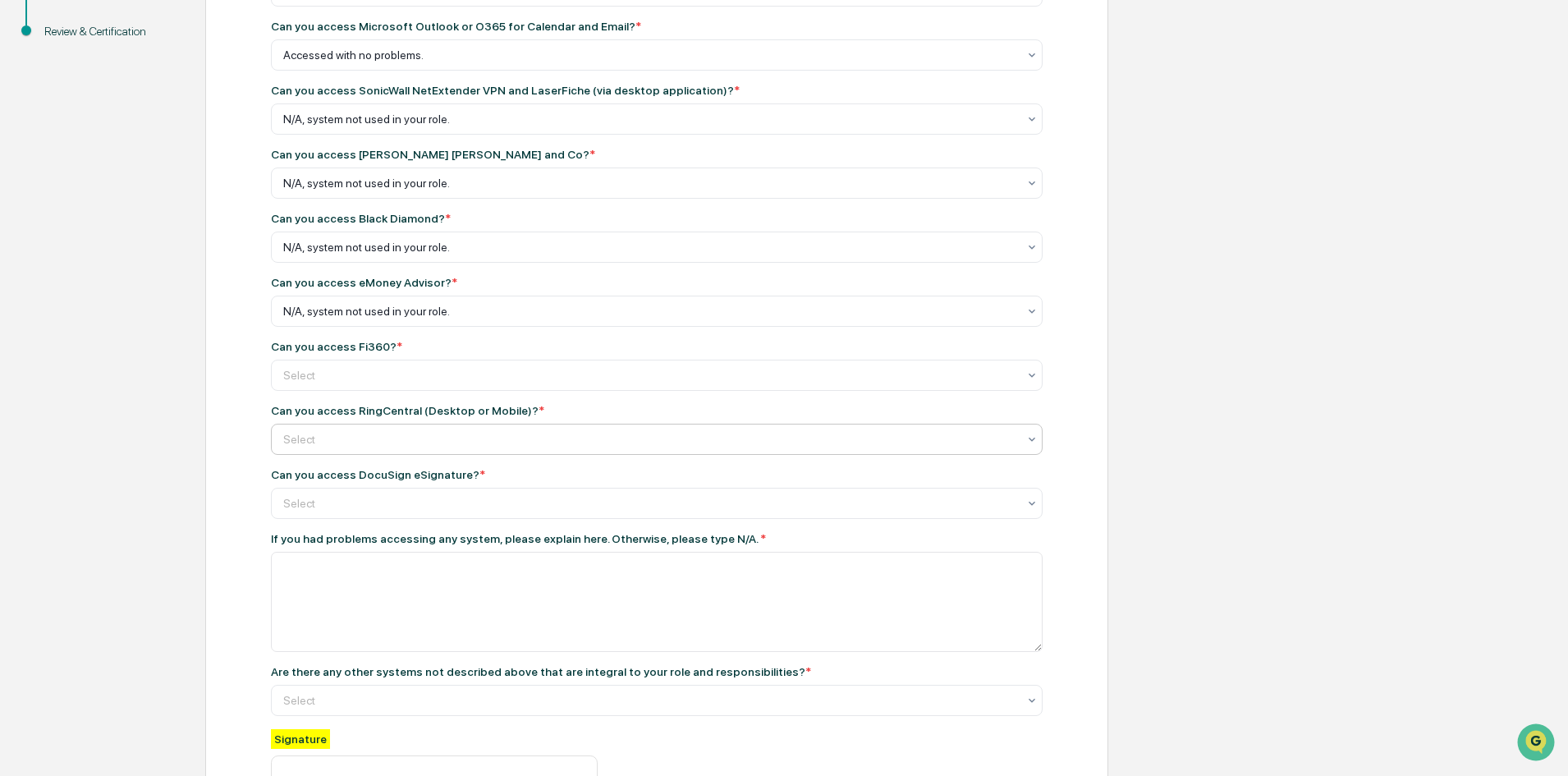
scroll to position [328, 0]
click at [349, 378] on div at bounding box center [650, 374] width 734 height 17
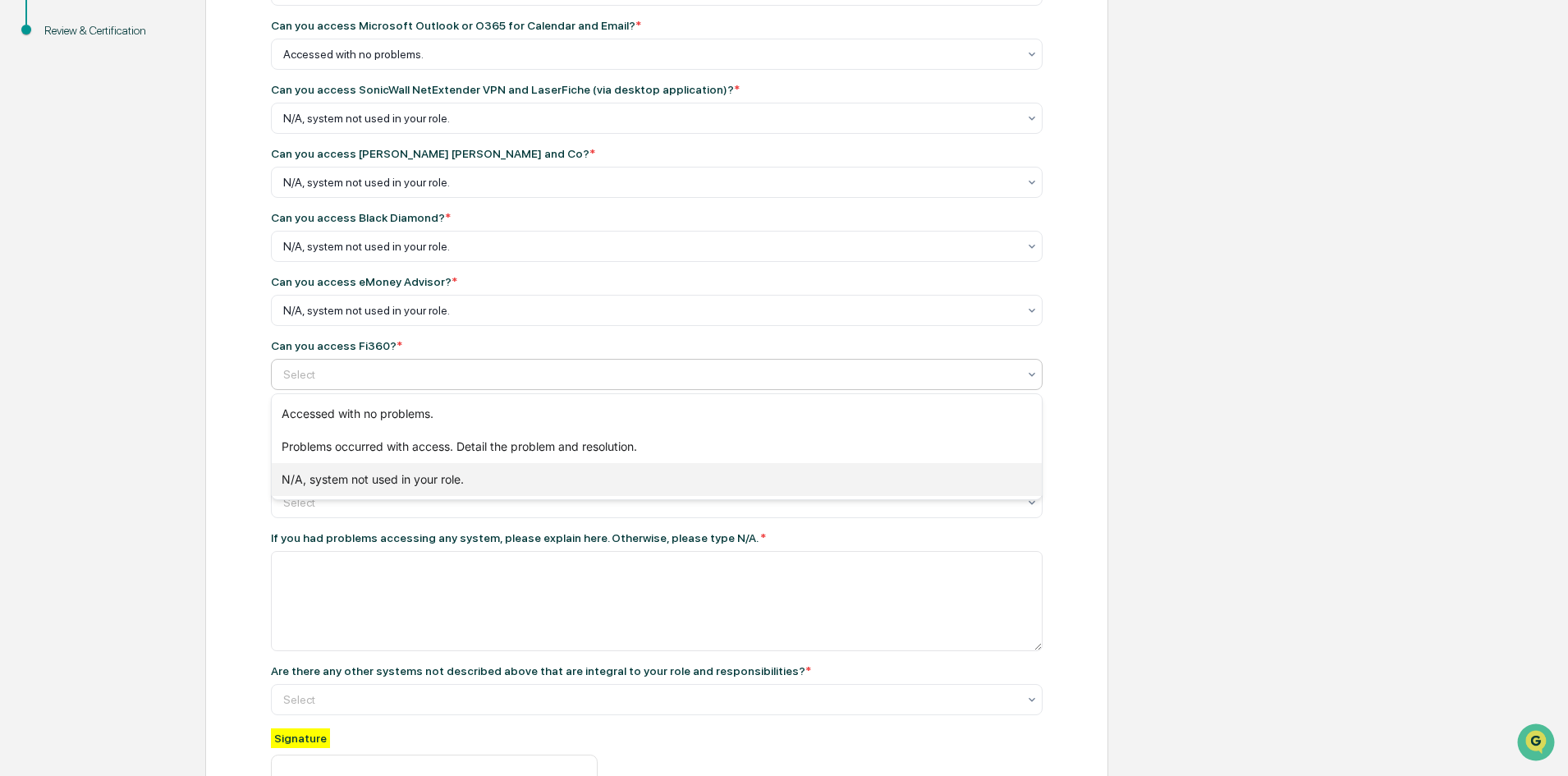
click at [360, 478] on div "N/A, system not used in your role." at bounding box center [656, 479] width 770 height 33
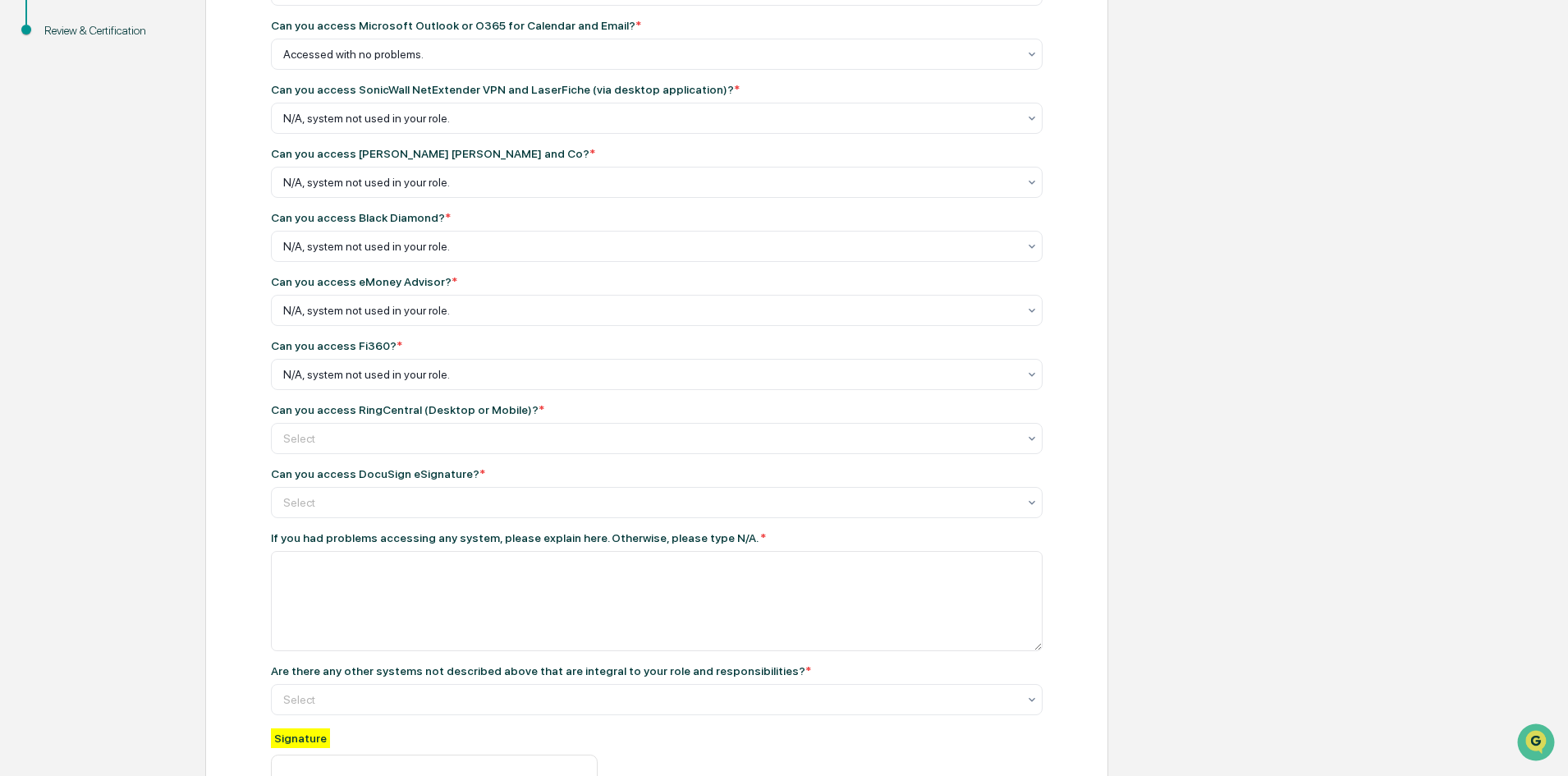
click at [224, 417] on div "BCP Test Can you access [DOMAIN_NAME]? * Accessed with no problems. Can you acc…" at bounding box center [657, 408] width 903 height 1083
click at [372, 439] on div at bounding box center [650, 439] width 734 height 17
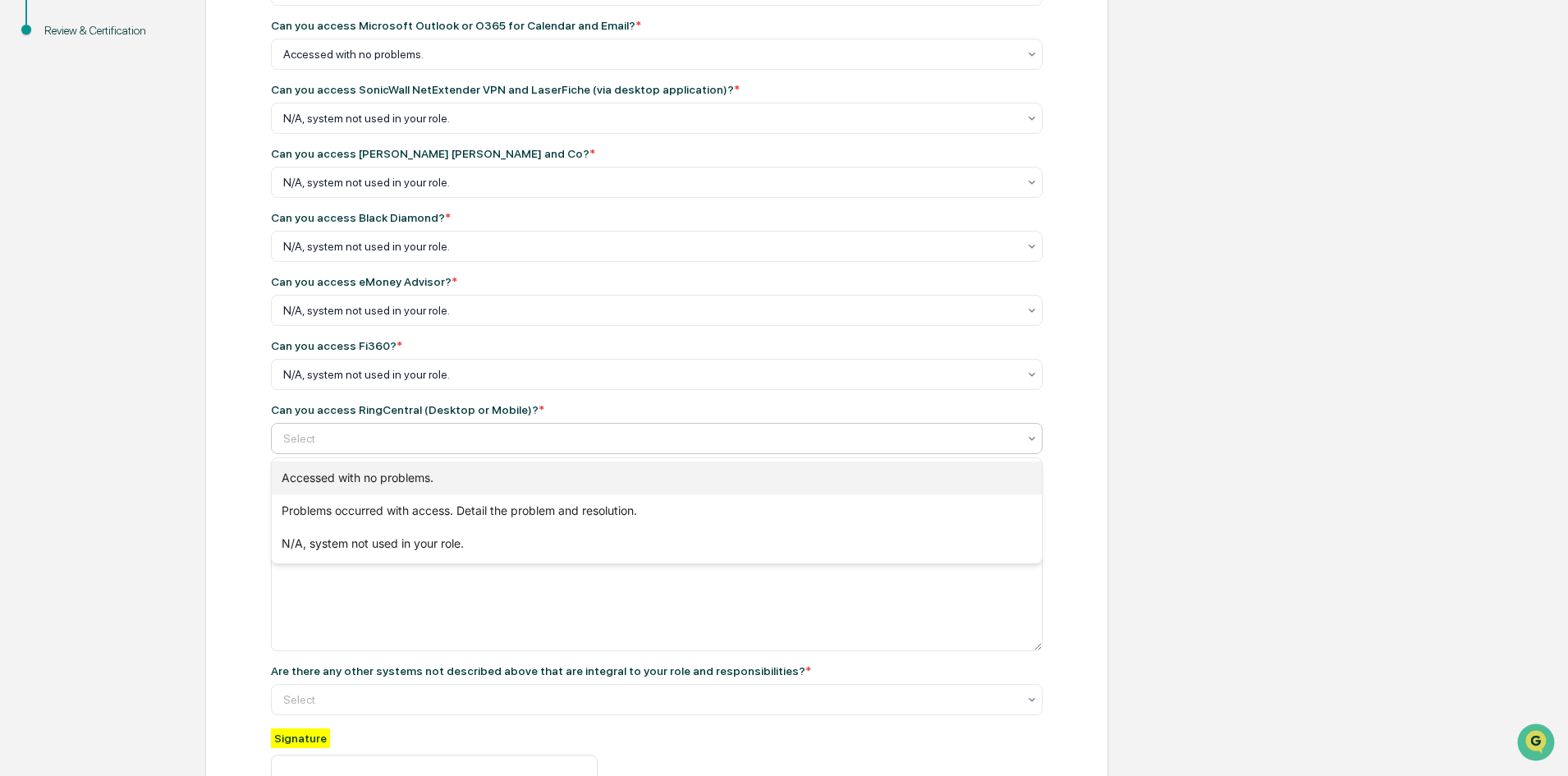
click at [364, 475] on div "Accessed with no problems." at bounding box center [656, 478] width 770 height 33
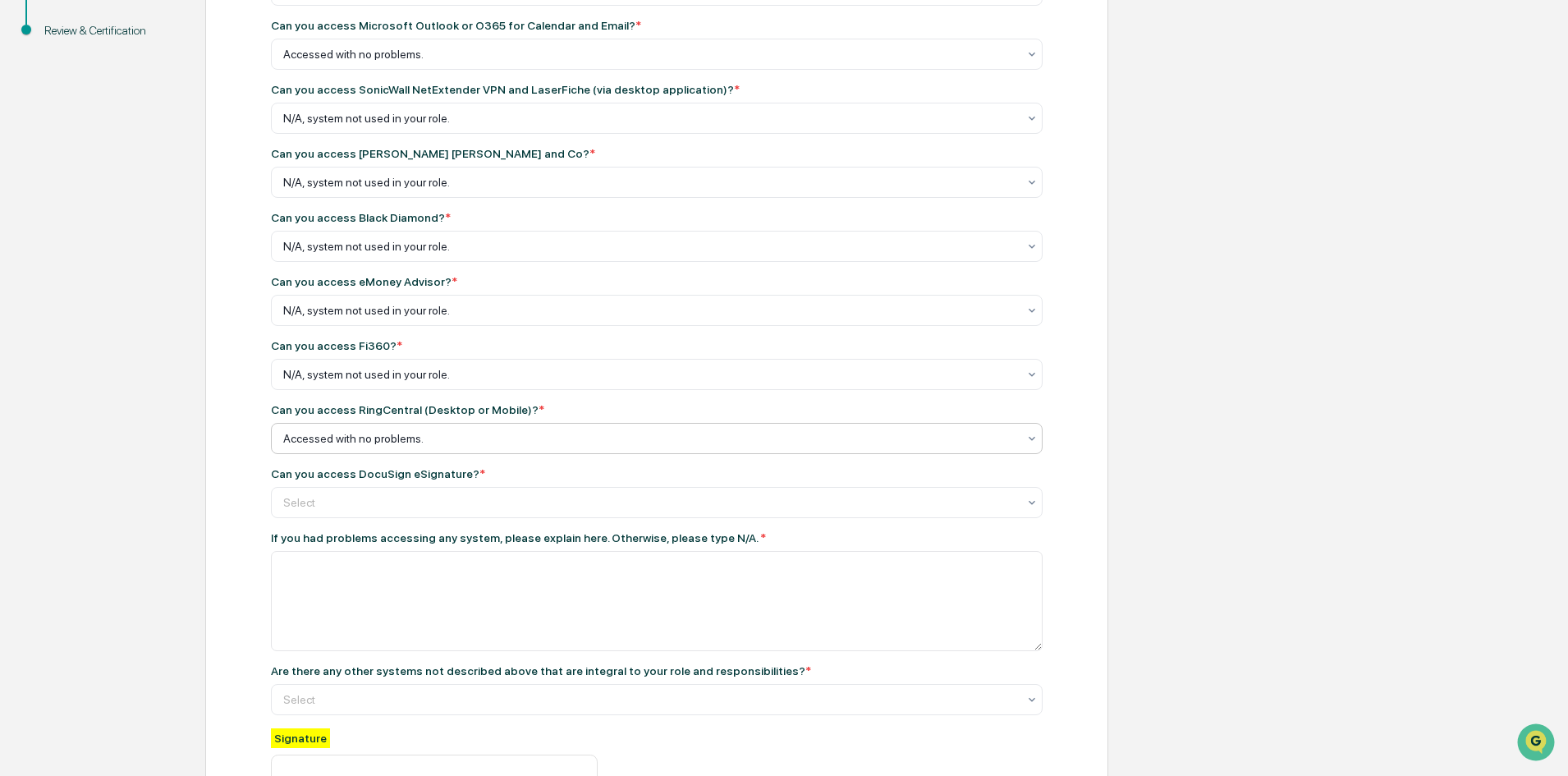
click at [232, 457] on div "BCP Test Can you access [DOMAIN_NAME]? * Accessed with no problems. Can you acc…" at bounding box center [657, 408] width 903 height 1083
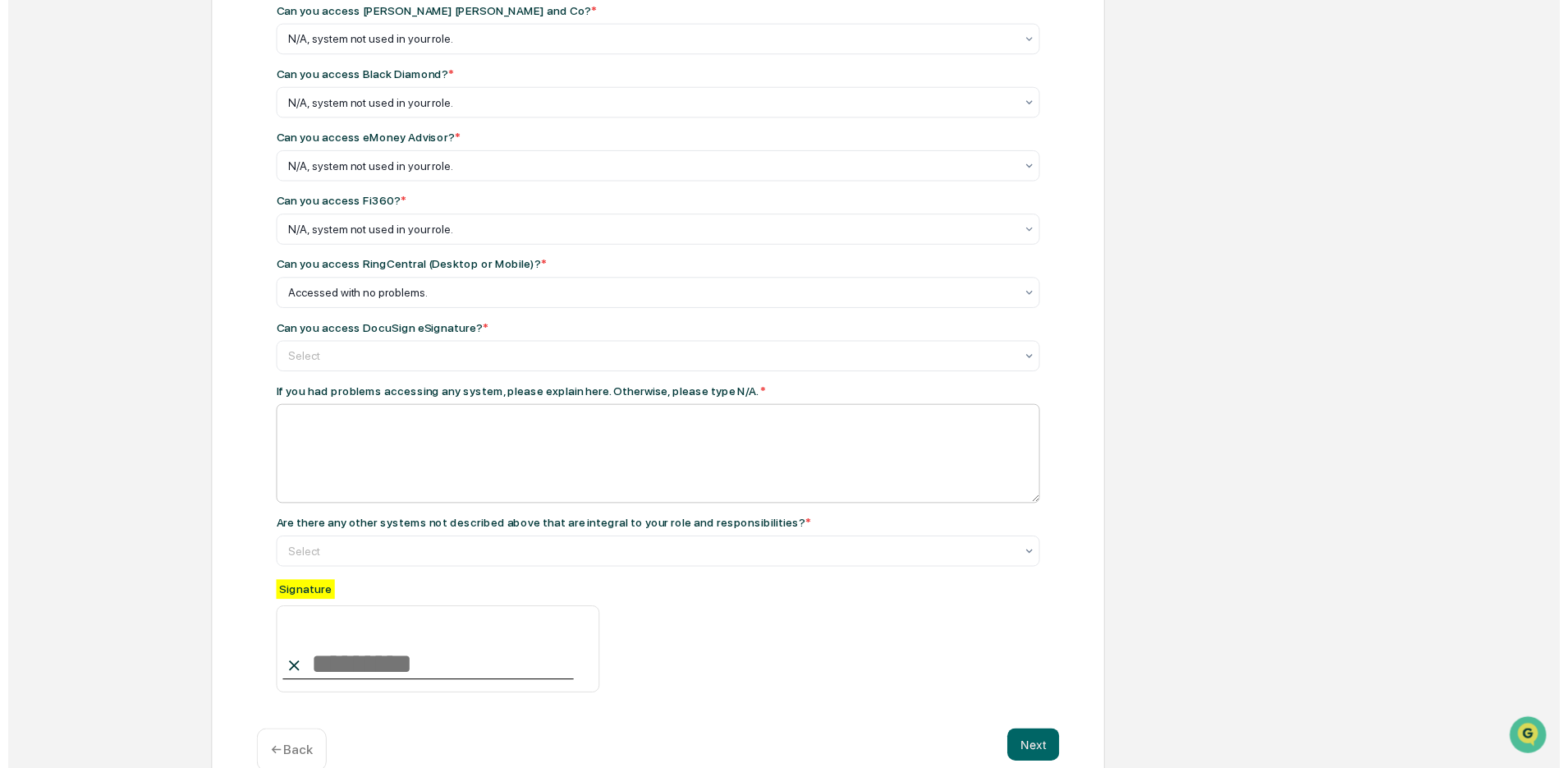
scroll to position [493, 0]
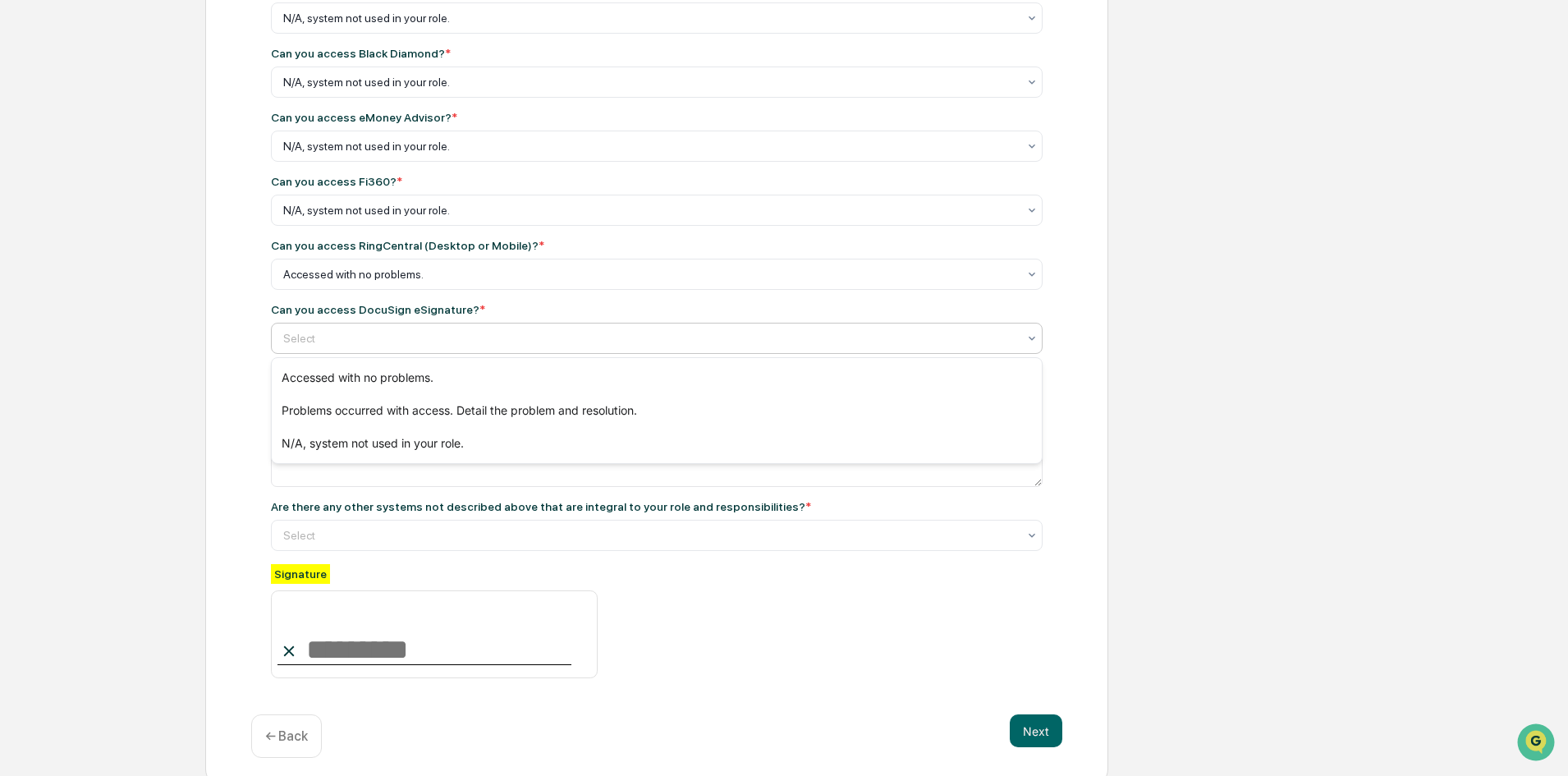
click at [380, 340] on div at bounding box center [650, 338] width 734 height 17
click at [380, 379] on div "Accessed with no problems." at bounding box center [656, 378] width 770 height 33
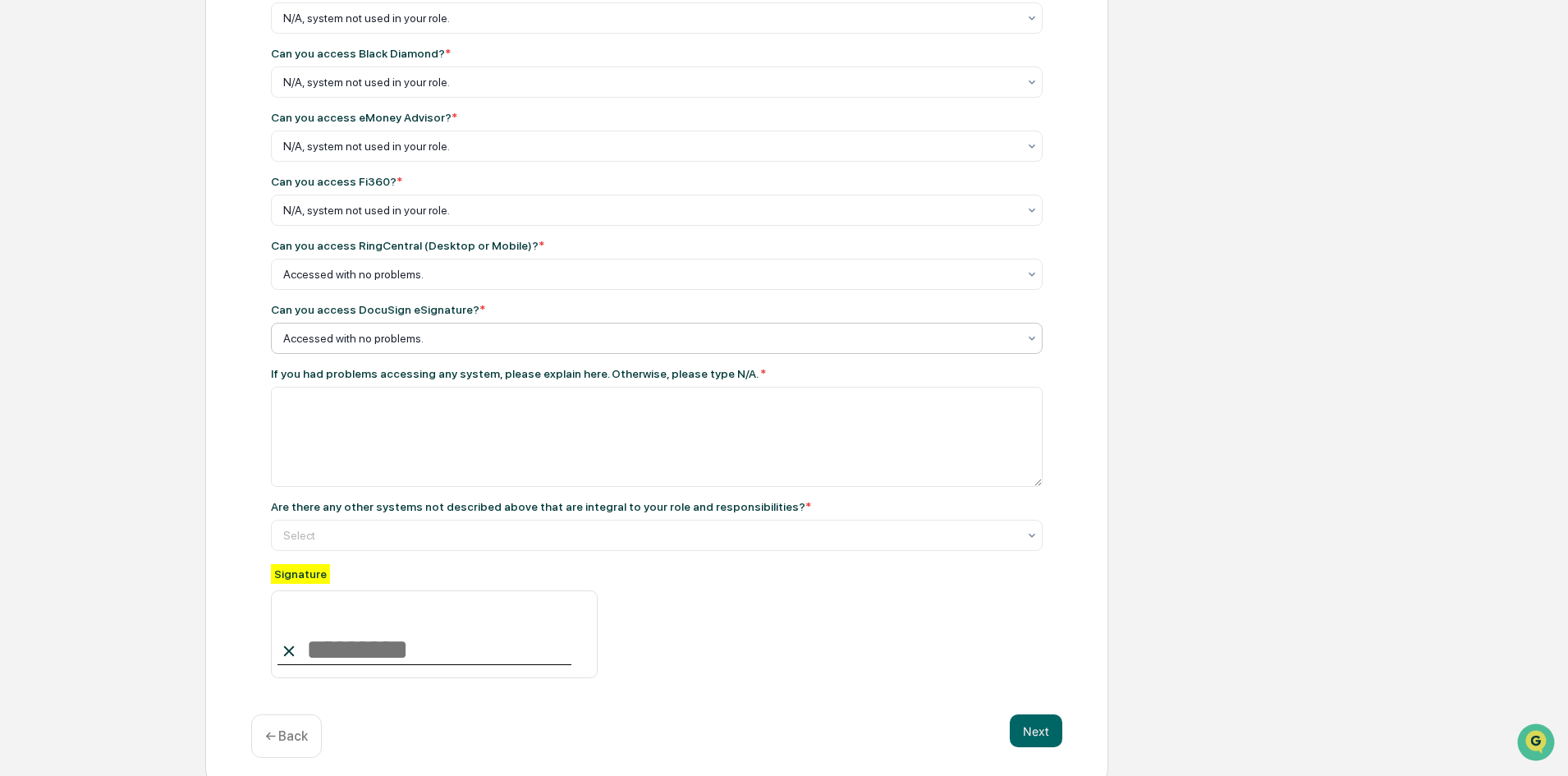
click at [145, 399] on div "Get Started Policy Review BCP Test Review & Certification BCP Test Can you acce…" at bounding box center [784, 245] width 1551 height 1083
click at [296, 405] on textarea at bounding box center [657, 436] width 772 height 100
type textarea "***"
click at [563, 529] on div at bounding box center [650, 535] width 734 height 17
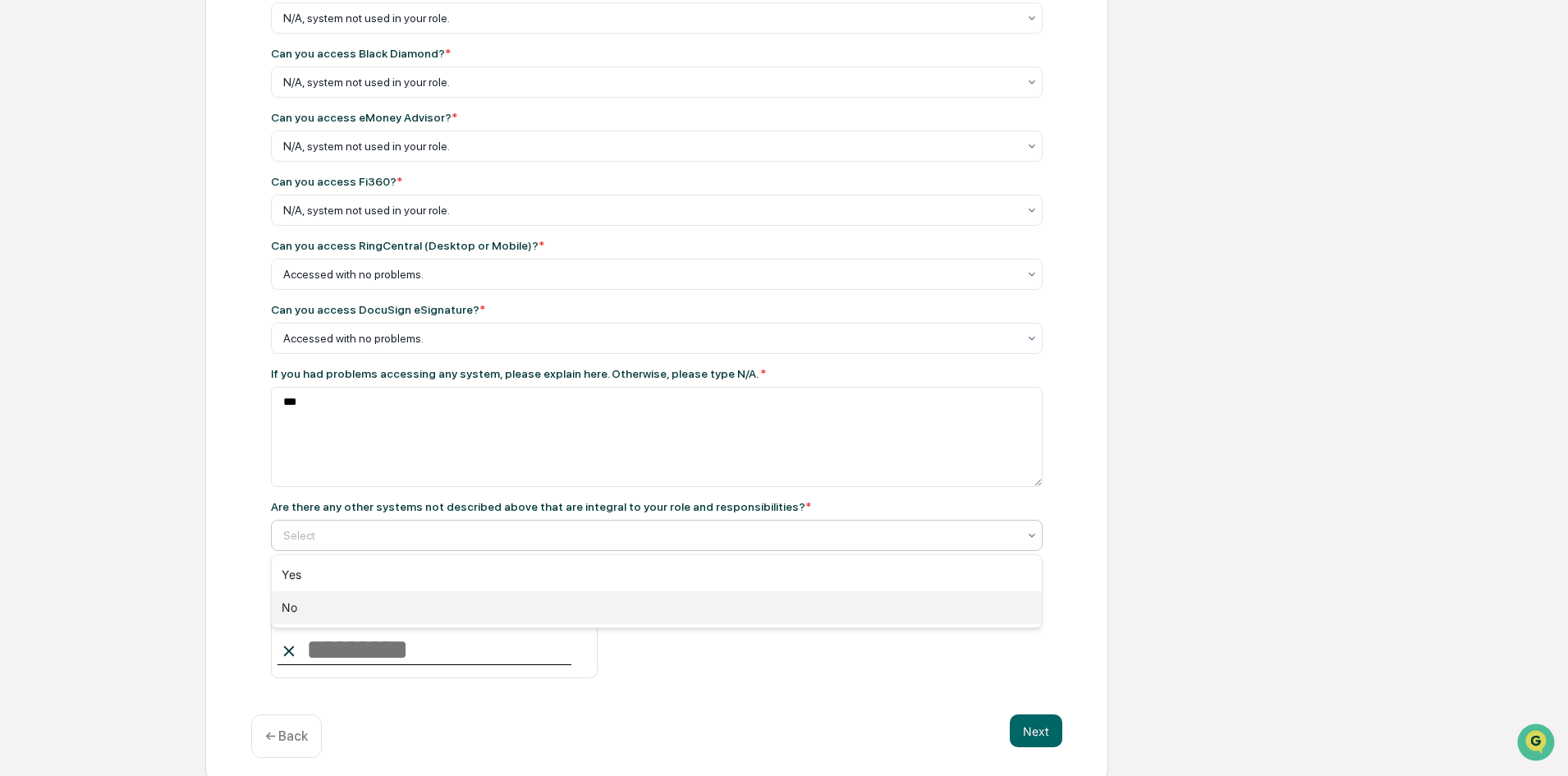
click at [314, 598] on div "No" at bounding box center [656, 608] width 770 height 33
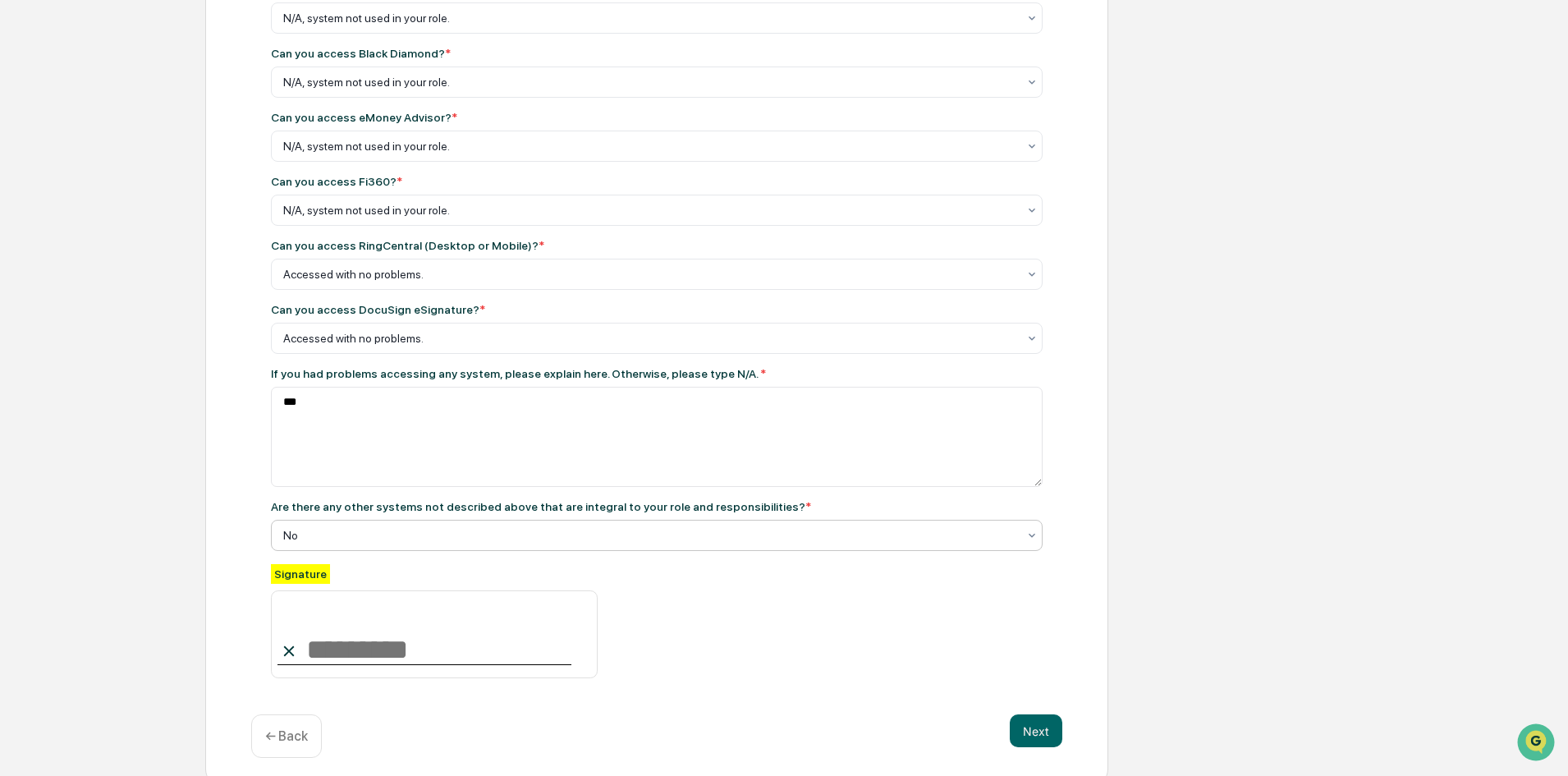
click at [200, 521] on div "Get Started Policy Review BCP Test Review & Certification BCP Test Can you acce…" at bounding box center [784, 245] width 1551 height 1083
click at [337, 643] on input at bounding box center [434, 634] width 326 height 88
type input "**********"
click at [724, 663] on div "**********" at bounding box center [657, 621] width 772 height 115
click at [1049, 737] on button "Next" at bounding box center [1036, 731] width 52 height 33
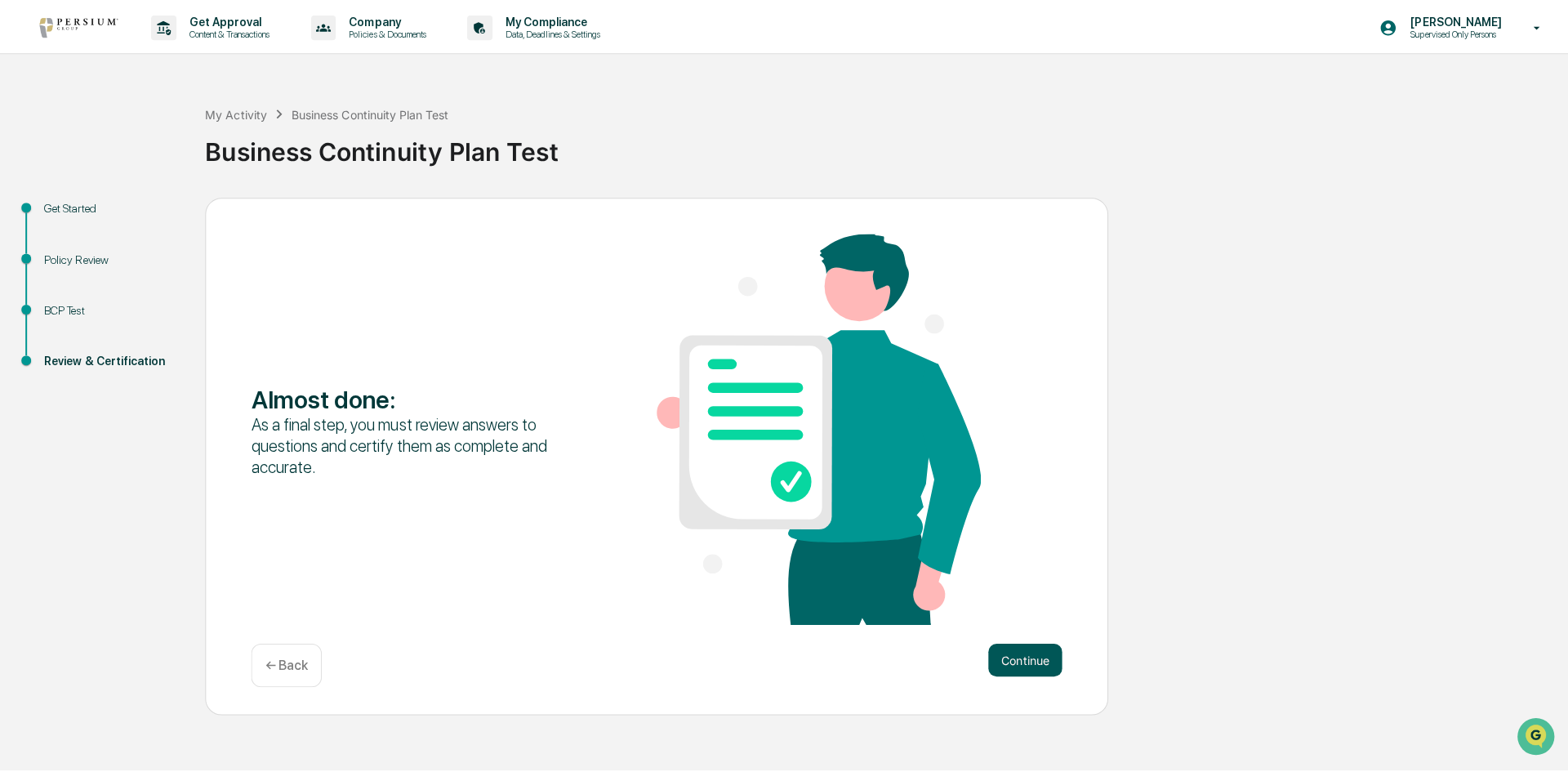
scroll to position [0, 0]
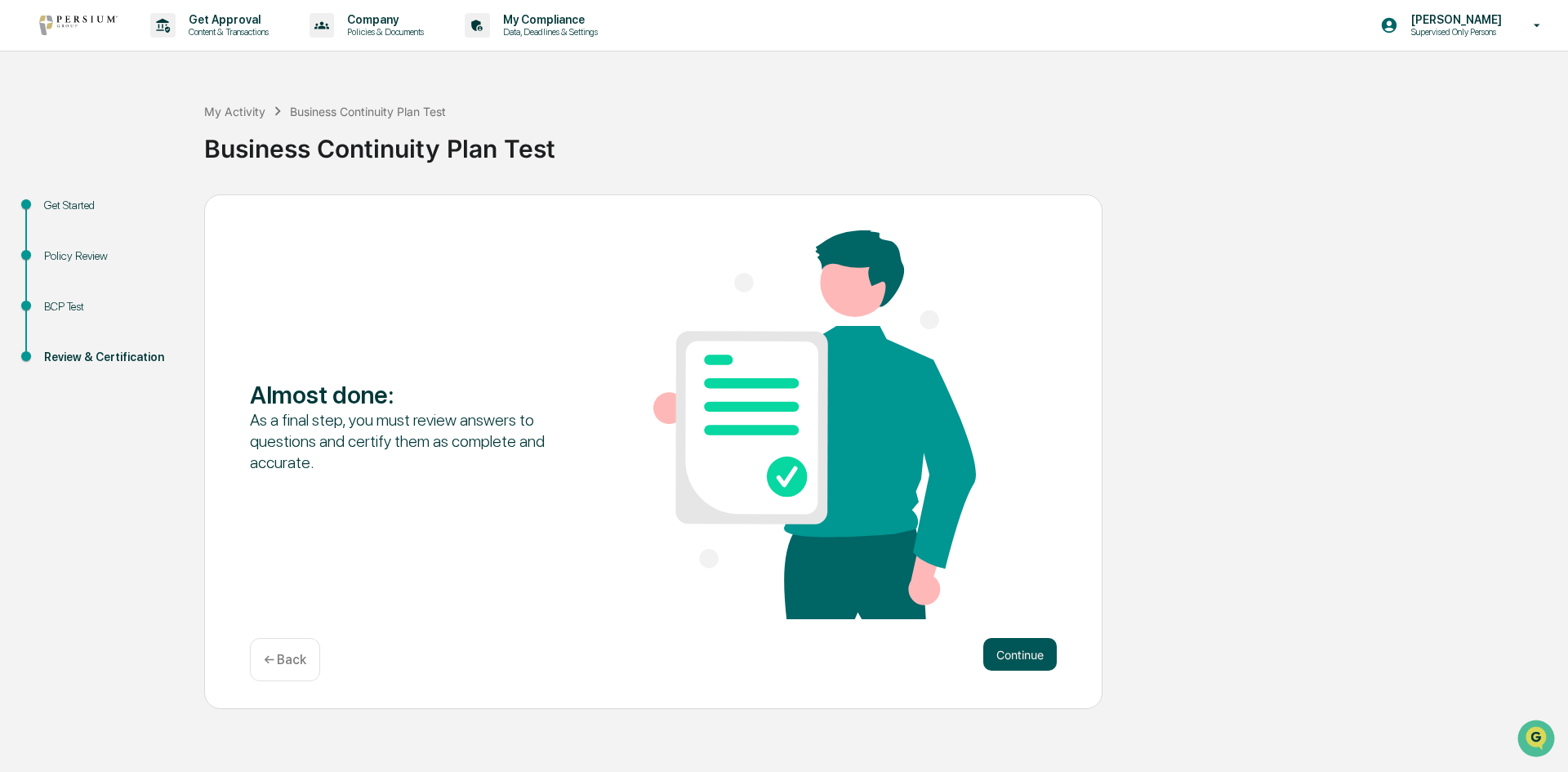
click at [1009, 655] on button "Continue" at bounding box center [1020, 654] width 73 height 33
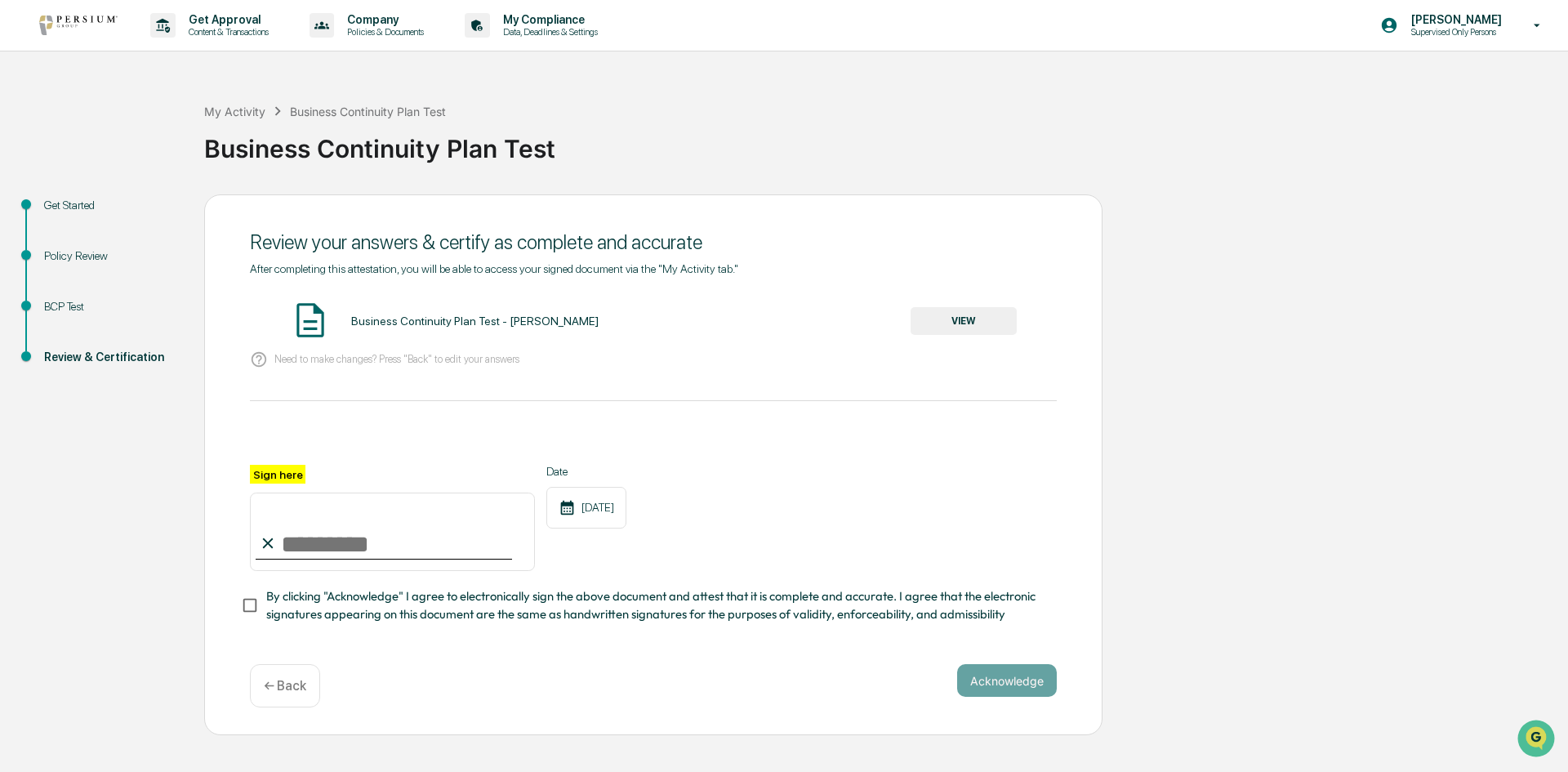
click at [932, 321] on button "VIEW" at bounding box center [963, 321] width 106 height 27
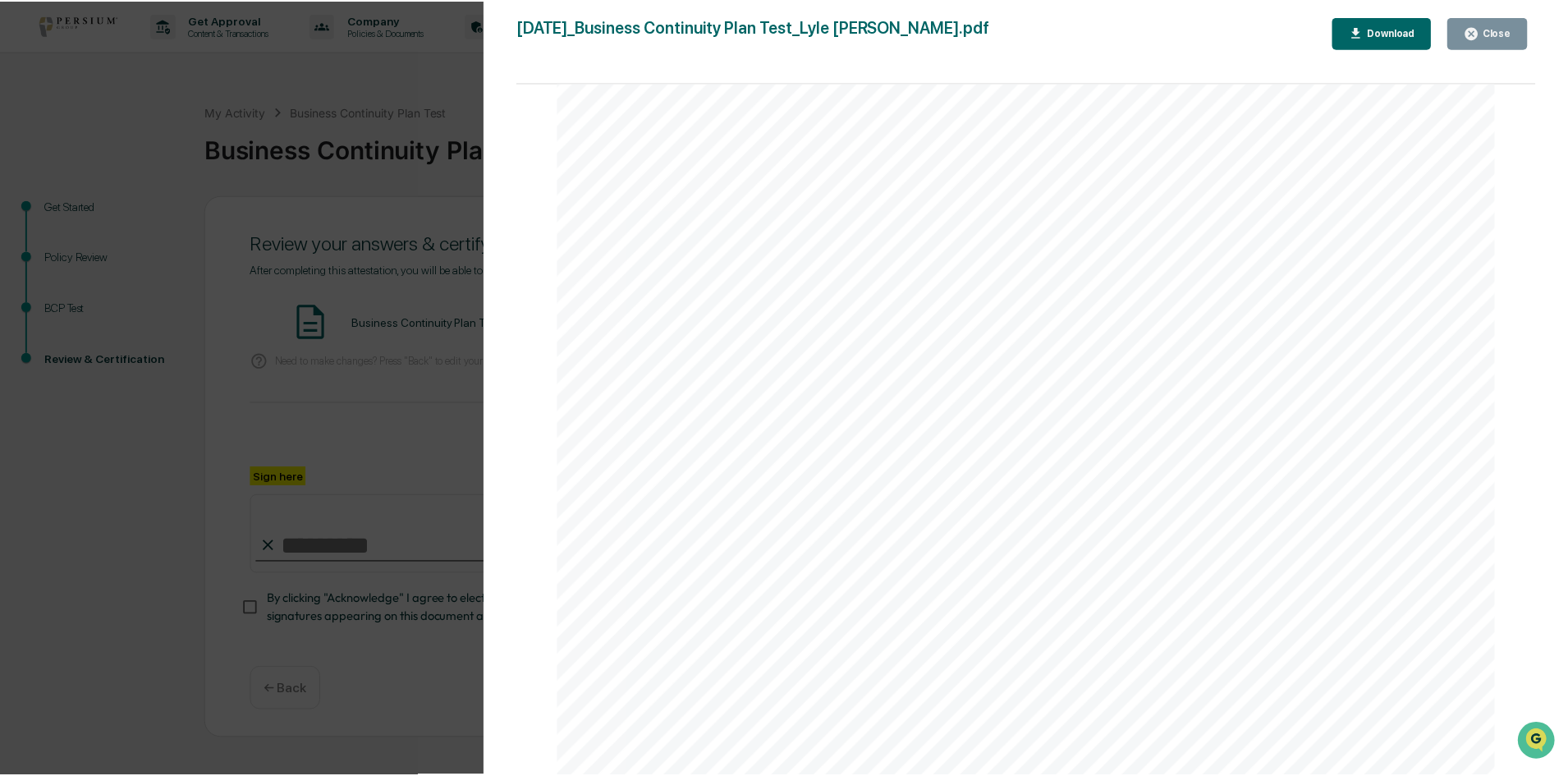
scroll to position [2063, 0]
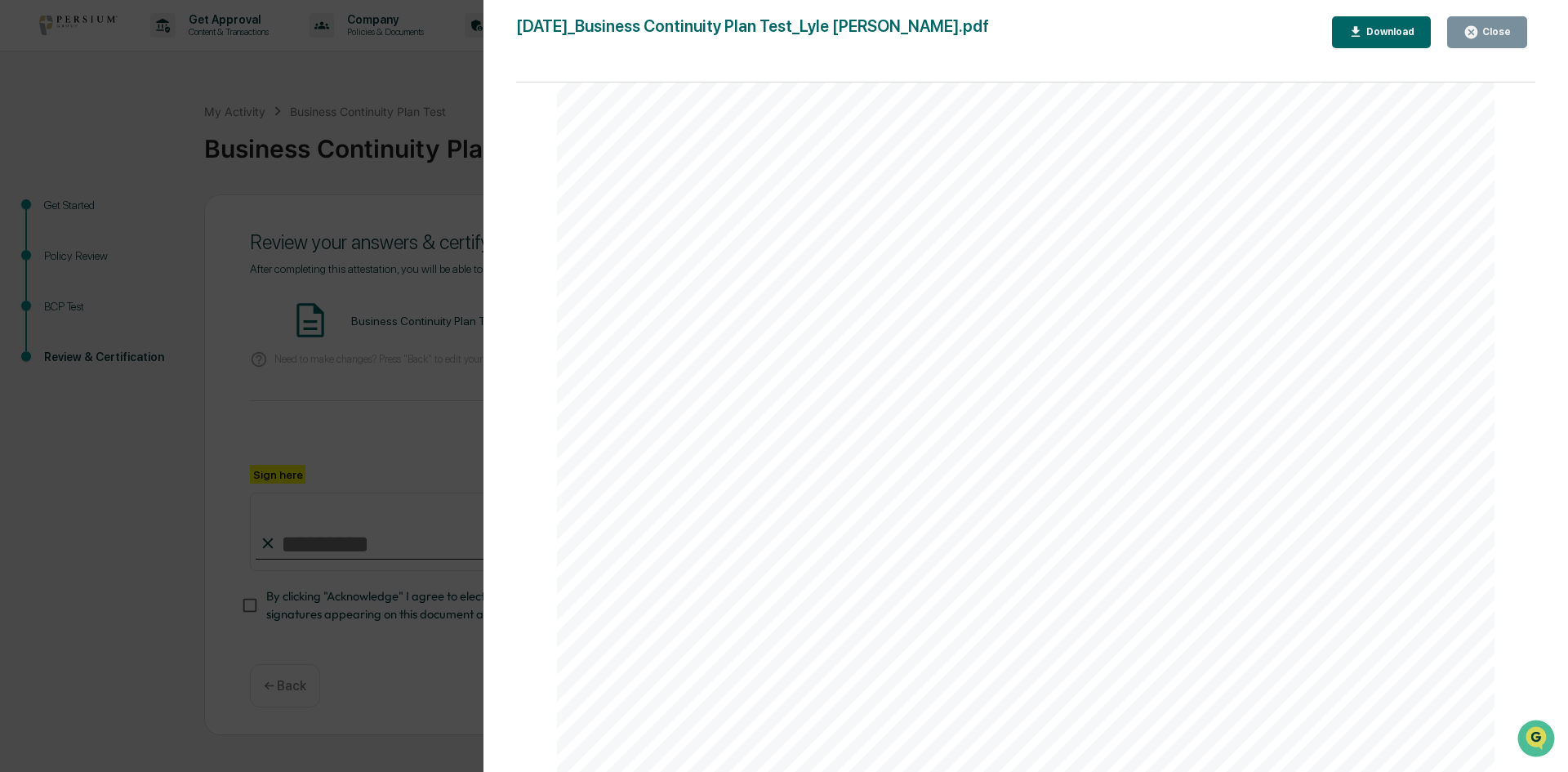
click at [1481, 23] on button "Close" at bounding box center [1487, 32] width 80 height 32
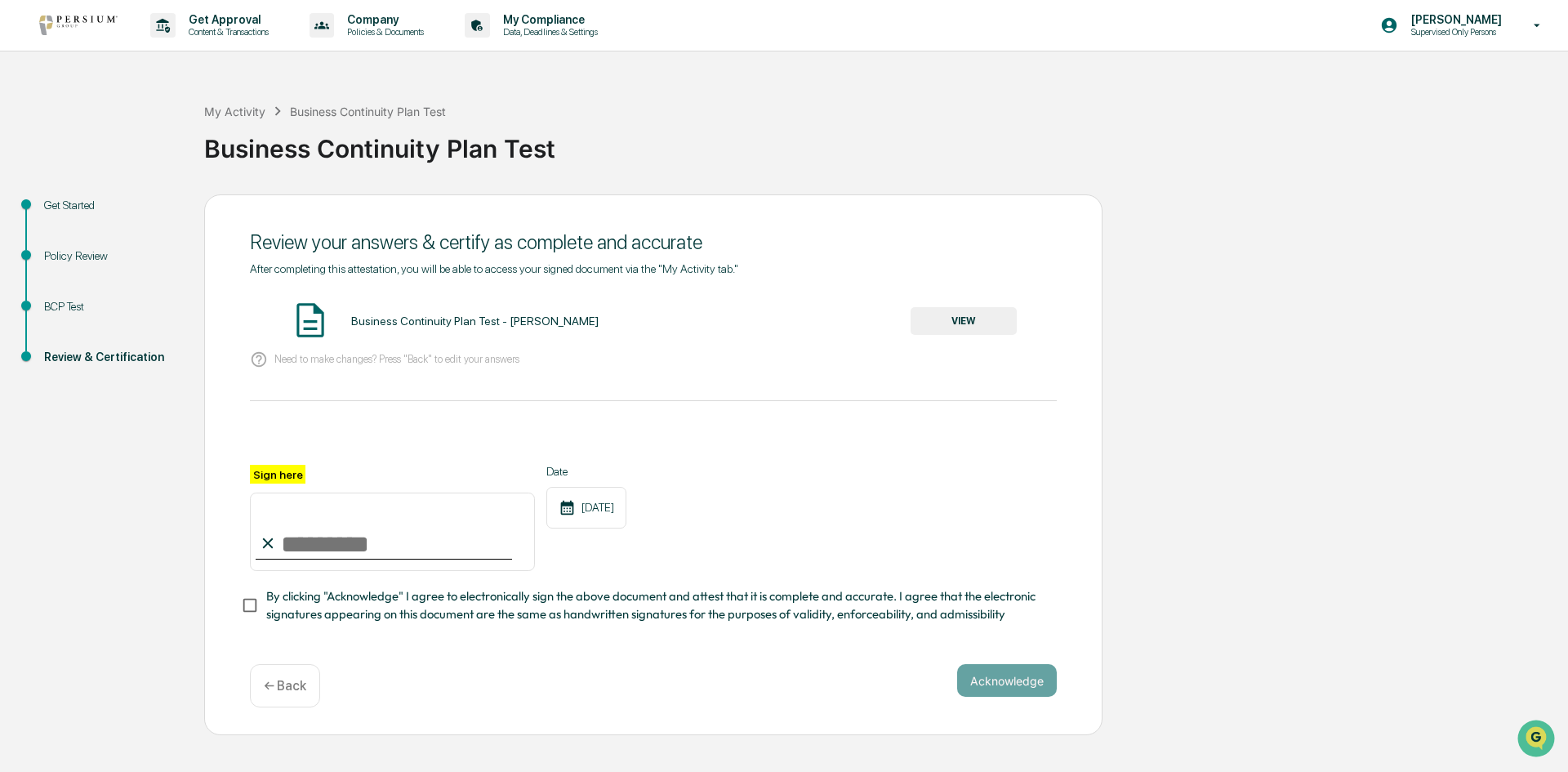
click at [356, 557] on input "Sign here" at bounding box center [392, 531] width 285 height 79
type input "**********"
click at [781, 589] on div "**********" at bounding box center [653, 543] width 807 height 158
click at [1003, 683] on button "Acknowledge" at bounding box center [1006, 681] width 100 height 33
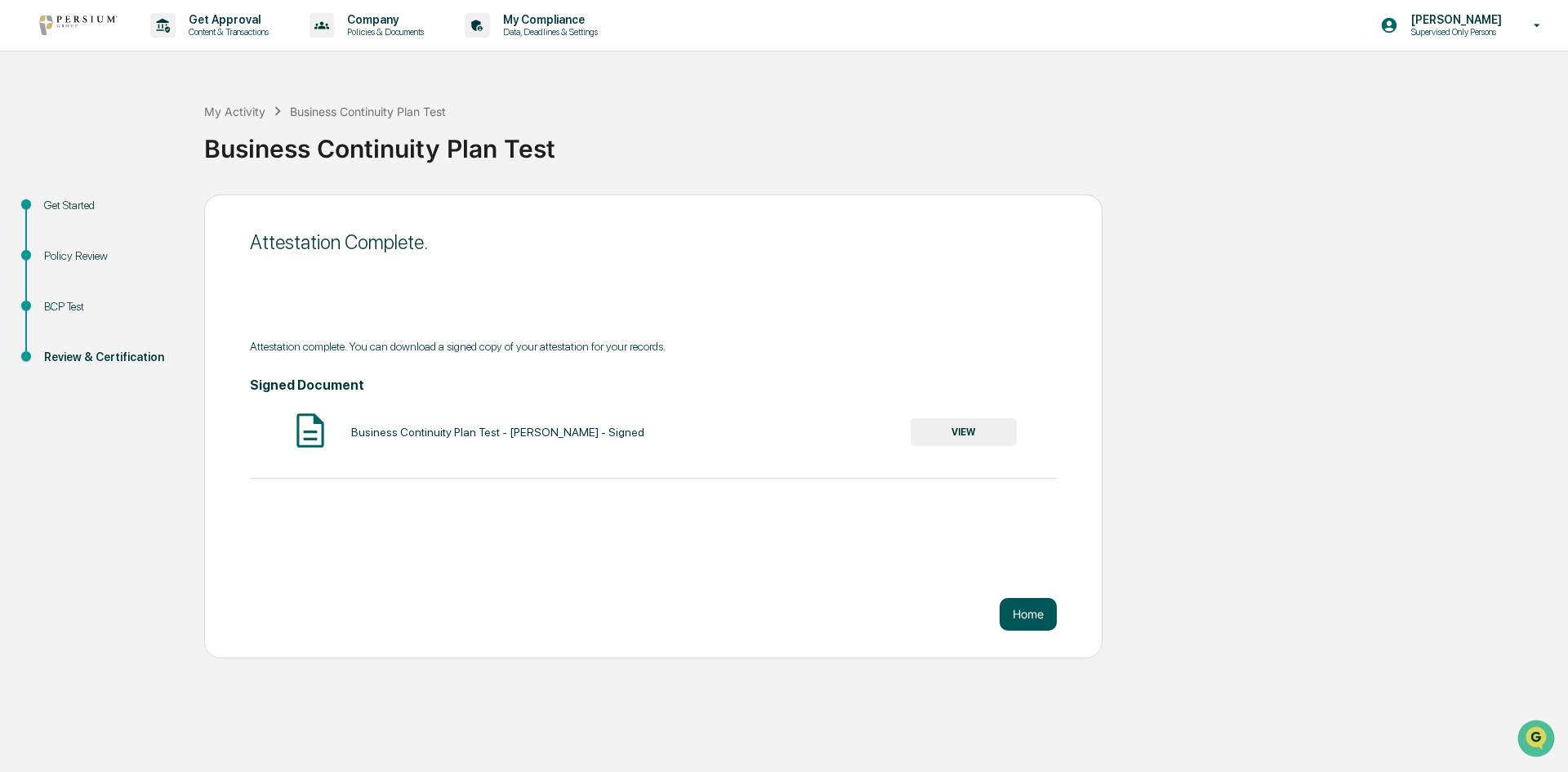
click at [1037, 614] on button "Home" at bounding box center [1028, 614] width 57 height 33
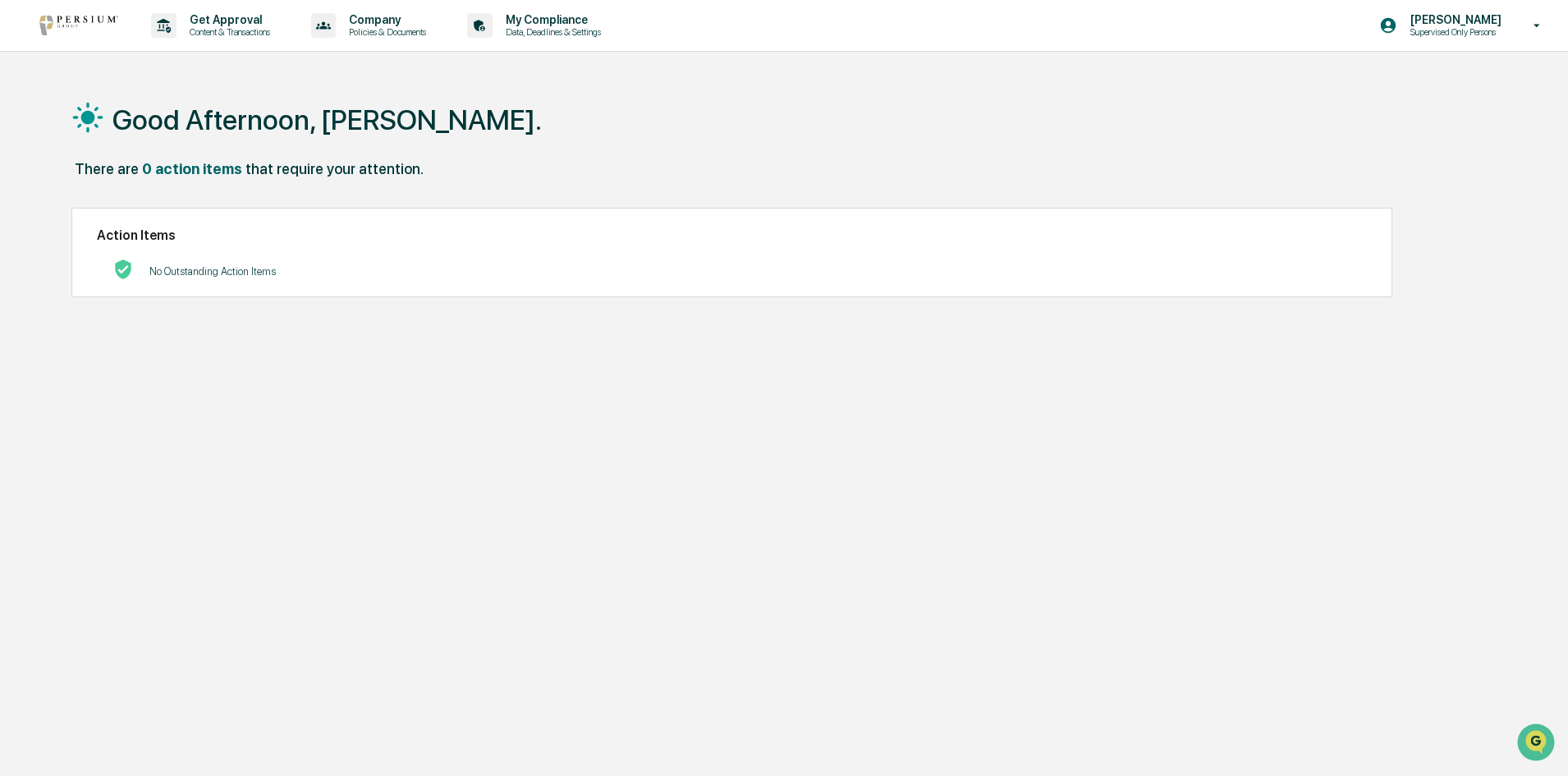
click at [675, 550] on div "Good Afternoon, [PERSON_NAME]. There are 0 action items that require your atten…" at bounding box center [777, 466] width 1460 height 776
